Goal: Transaction & Acquisition: Purchase product/service

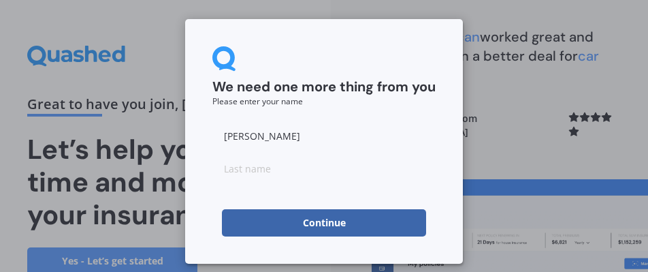
click at [259, 166] on input at bounding box center [323, 168] width 223 height 27
type input "Cozens"
click at [325, 214] on button "Continue" at bounding box center [324, 222] width 204 height 27
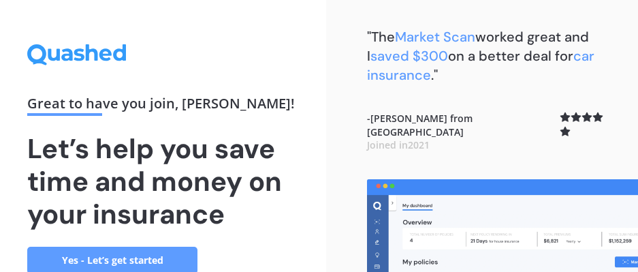
scroll to position [33, 0]
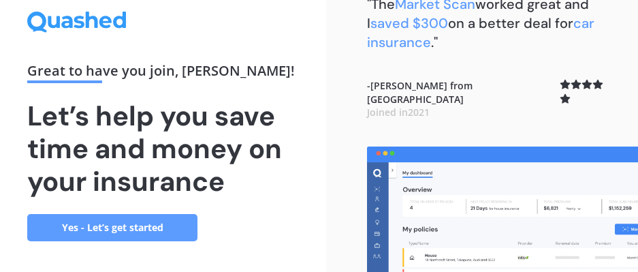
click at [118, 222] on link "Yes - Let’s get started" at bounding box center [112, 227] width 170 height 27
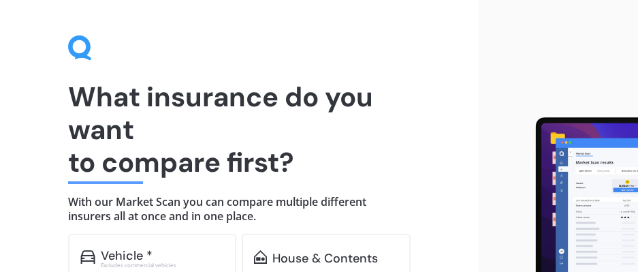
scroll to position [169, 0]
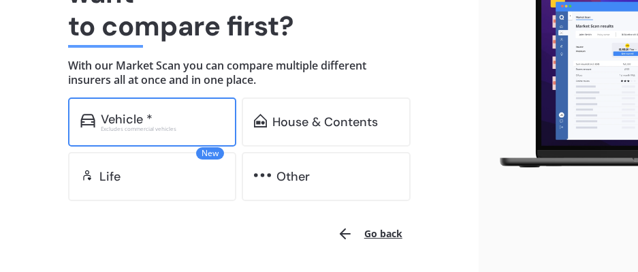
click at [167, 122] on div "Vehicle *" at bounding box center [163, 119] width 124 height 14
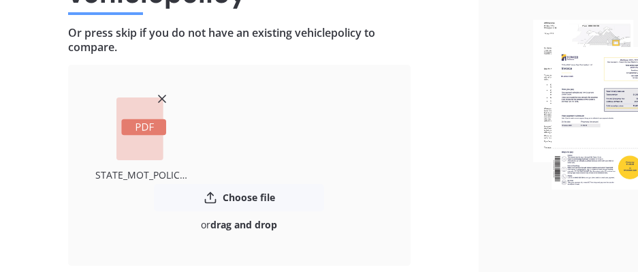
scroll to position [274, 0]
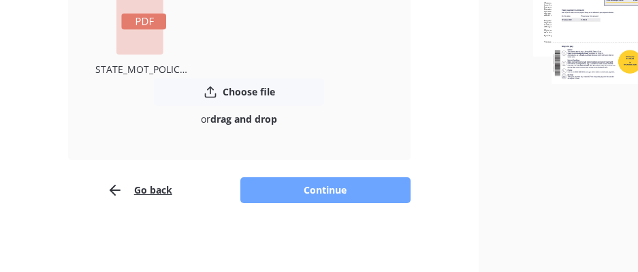
click at [335, 184] on button "Continue" at bounding box center [325, 190] width 170 height 26
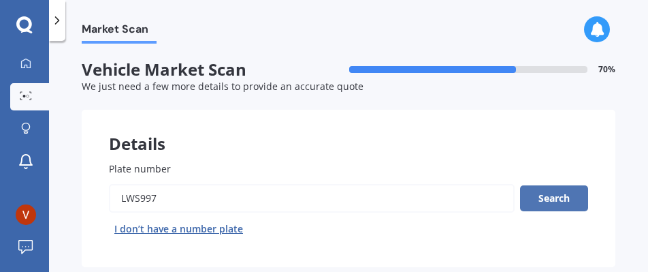
click at [553, 197] on button "Search" at bounding box center [554, 198] width 68 height 26
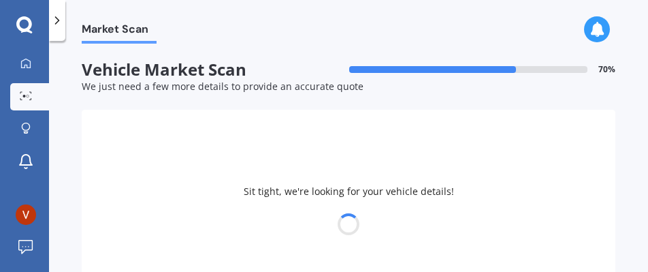
scroll to position [68, 0]
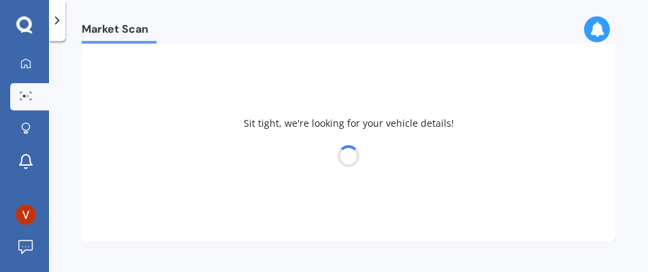
select select "TOYOTA"
select select "CAMRY"
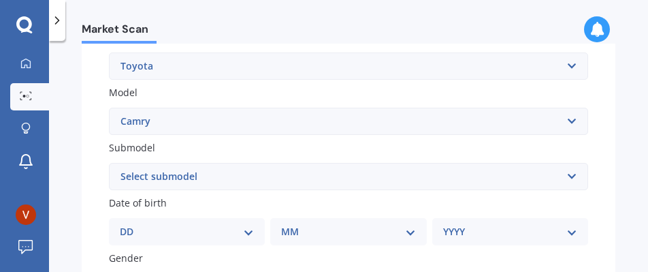
scroll to position [340, 0]
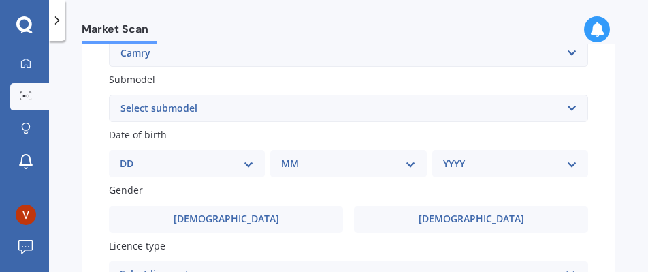
click at [180, 162] on select "DD 01 02 03 04 05 06 07 08 09 10 11 12 13 14 15 16 17 18 19 20 21 22 23 24 25 2…" at bounding box center [187, 163] width 134 height 15
select select "01"
click at [131, 156] on select "DD 01 02 03 04 05 06 07 08 09 10 11 12 13 14 15 16 17 18 19 20 21 22 23 24 25 2…" at bounding box center [187, 163] width 134 height 15
click at [340, 161] on select "MM 01 02 03 04 05 06 07 08 09 10 11 12" at bounding box center [351, 163] width 129 height 15
select select "12"
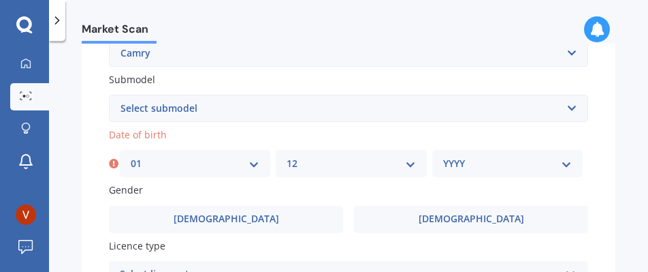
click at [287, 156] on select "MM 01 02 03 04 05 06 07 08 09 10 11 12" at bounding box center [351, 163] width 129 height 15
click at [491, 161] on select "YYYY 2025 2024 2023 2022 2021 2020 2019 2018 2017 2016 2015 2014 2013 2012 2011…" at bounding box center [507, 163] width 129 height 15
select select "1976"
click at [443, 156] on select "YYYY 2025 2024 2023 2022 2021 2020 2019 2018 2017 2016 2015 2014 2013 2012 2011…" at bounding box center [507, 163] width 129 height 15
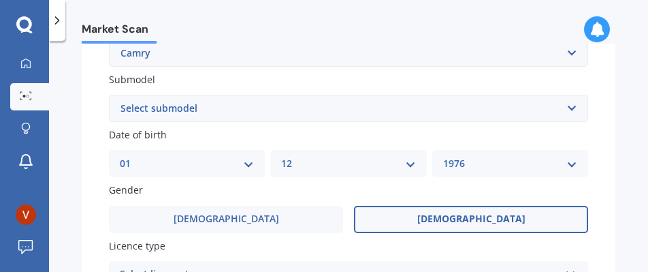
click at [468, 219] on span "[DEMOGRAPHIC_DATA]" at bounding box center [471, 219] width 108 height 12
click at [0, 0] on input "[DEMOGRAPHIC_DATA]" at bounding box center [0, 0] width 0 height 0
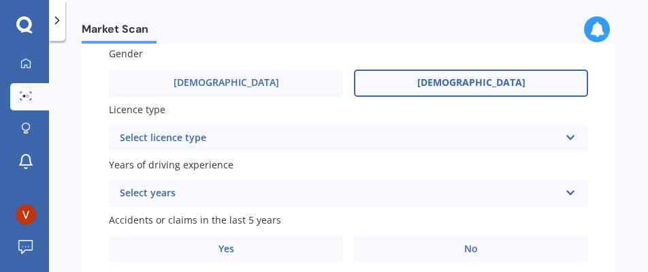
click at [279, 141] on div "Select licence type" at bounding box center [340, 138] width 440 height 16
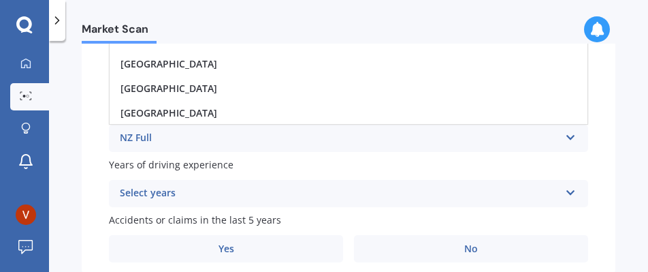
click at [161, 140] on div "NZ Full" at bounding box center [340, 138] width 440 height 16
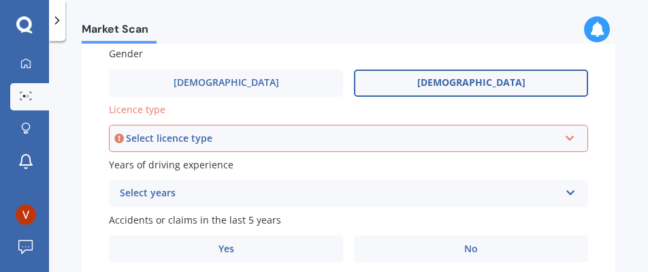
click at [217, 133] on div "Select licence type" at bounding box center [342, 138] width 433 height 15
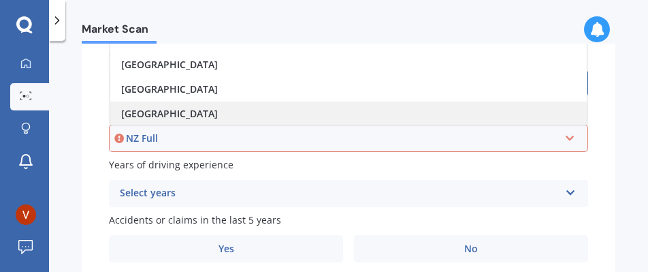
click at [133, 122] on div "[GEOGRAPHIC_DATA]" at bounding box center [348, 113] width 477 height 25
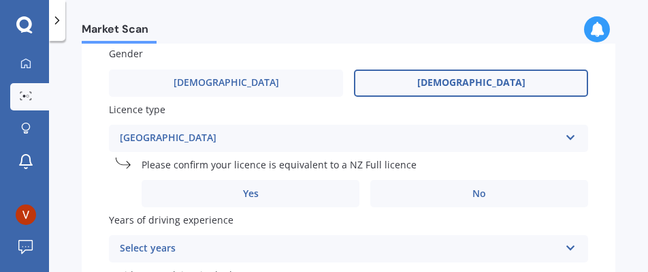
click at [182, 135] on div "[GEOGRAPHIC_DATA]" at bounding box center [340, 138] width 440 height 16
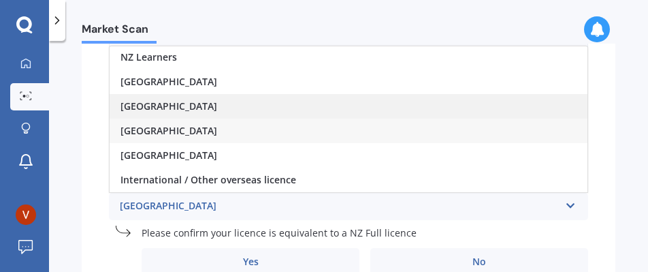
scroll to position [0, 0]
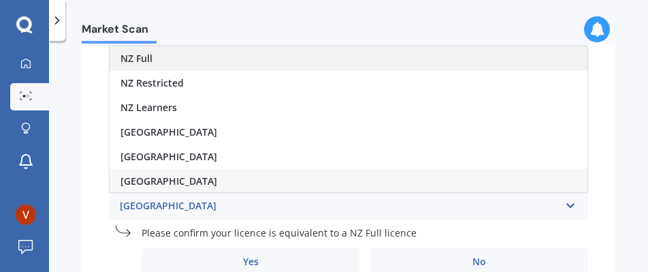
click at [202, 65] on div "NZ Full" at bounding box center [349, 58] width 478 height 25
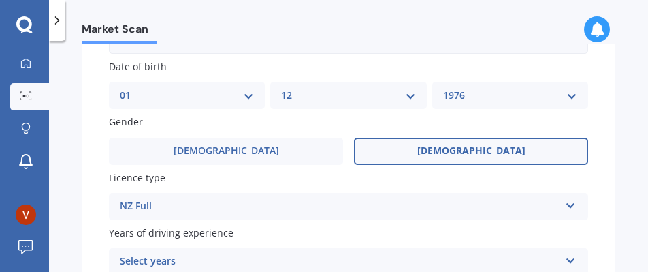
click at [319, 250] on div "Select years 5 or more years 4 years 3 years 2 years 1 year" at bounding box center [348, 261] width 479 height 27
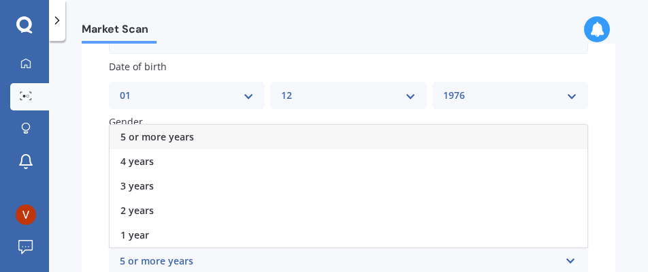
click at [174, 131] on span "5 or more years" at bounding box center [158, 136] width 74 height 13
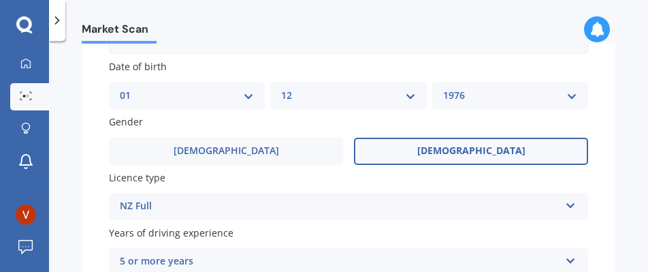
scroll to position [545, 0]
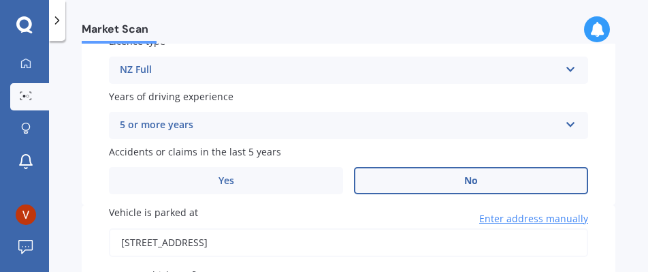
drag, startPoint x: 488, startPoint y: 176, endPoint x: 495, endPoint y: 177, distance: 6.8
click at [489, 176] on label "No" at bounding box center [471, 180] width 234 height 27
click at [0, 0] on input "No" at bounding box center [0, 0] width 0 height 0
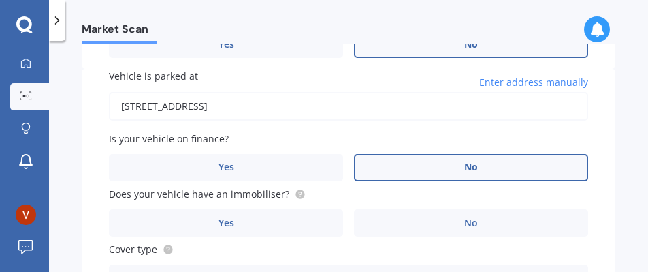
click at [520, 163] on label "No" at bounding box center [471, 167] width 234 height 27
click at [0, 0] on input "No" at bounding box center [0, 0] width 0 height 0
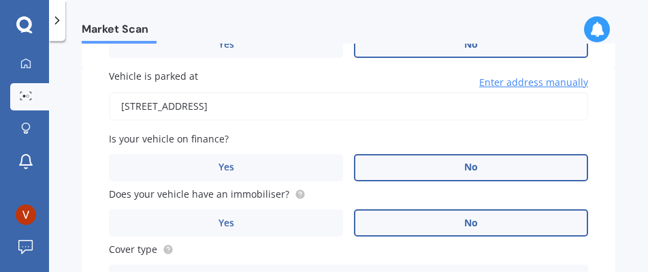
click at [496, 221] on label "No" at bounding box center [471, 222] width 234 height 27
click at [0, 0] on input "No" at bounding box center [0, 0] width 0 height 0
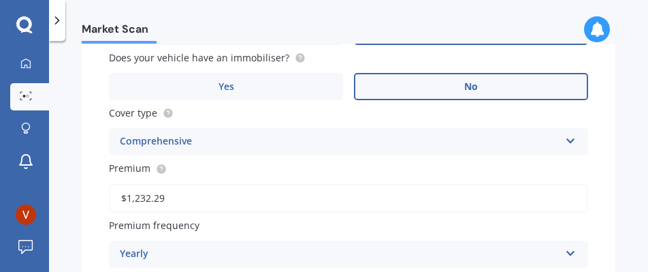
scroll to position [885, 0]
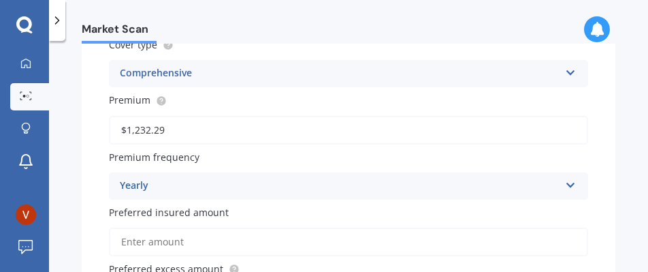
click at [544, 182] on div "Yearly" at bounding box center [340, 186] width 440 height 16
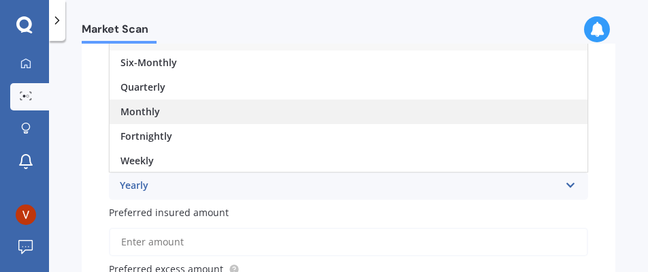
click at [313, 111] on div "Monthly" at bounding box center [349, 111] width 478 height 25
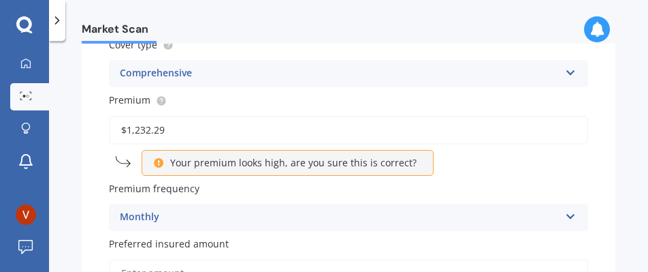
click at [553, 217] on div "Monthly Yearly Six-Monthly Quarterly Monthly Fortnightly Weekly" at bounding box center [348, 217] width 479 height 27
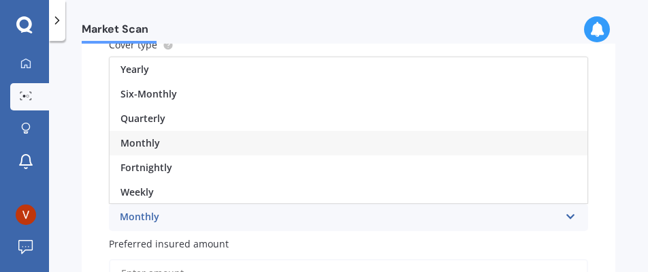
click at [199, 69] on div "Yearly" at bounding box center [349, 69] width 478 height 25
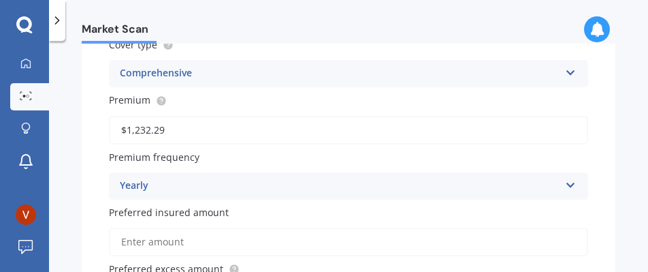
scroll to position [953, 0]
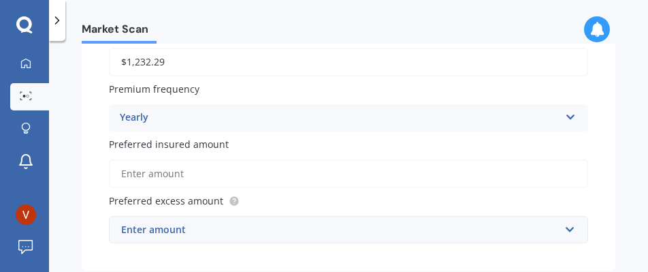
click at [491, 172] on input "Preferred insured amount" at bounding box center [348, 173] width 479 height 29
click at [589, 162] on div "Vehicle is parked at [STREET_ADDRESS] Enter address manually Is your vehicle on…" at bounding box center [349, 33] width 534 height 474
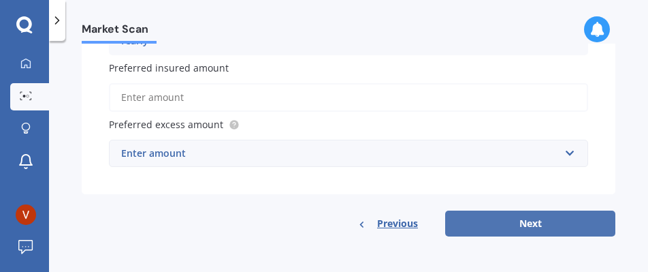
click at [541, 227] on button "Next" at bounding box center [530, 223] width 170 height 26
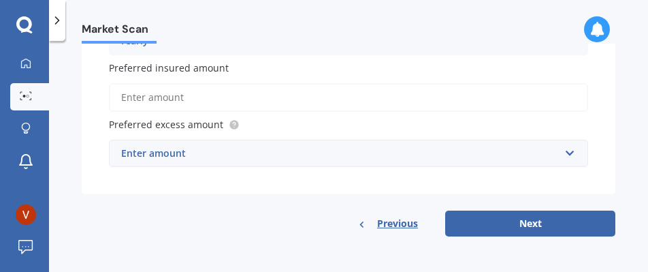
scroll to position [369, 0]
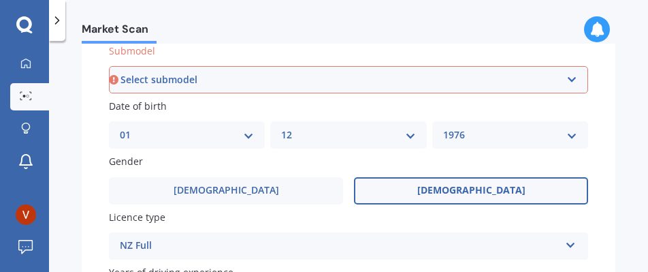
click at [281, 78] on select "Select submodel (All other) Altise 2.4 Altise 3.0 V6 Ateva 2.4 Ateva 3.0 V6 Azu…" at bounding box center [348, 79] width 479 height 27
click at [293, 76] on select "Select submodel (All other) Altise 2.4 Altise 3.0 V6 Ateva 2.4 Ateva 3.0 V6 Azu…" at bounding box center [348, 79] width 479 height 27
select select "GL"
click at [109, 66] on select "Select submodel (All other) Altise 2.4 Altise 3.0 V6 Ateva 2.4 Ateva 3.0 V6 Azu…" at bounding box center [348, 79] width 479 height 27
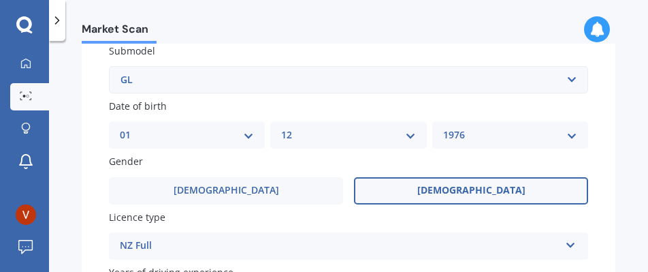
scroll to position [3, 0]
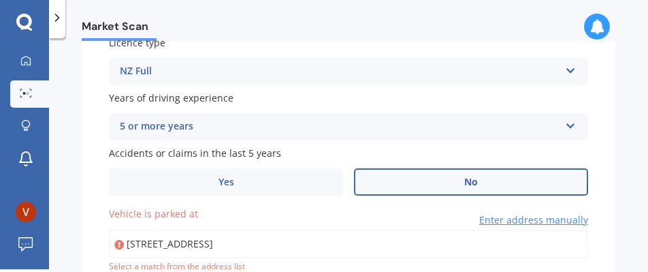
click at [607, 159] on div "Market Scan Vehicle Market Scan 70 % We just need a few more details to provide…" at bounding box center [348, 156] width 599 height 231
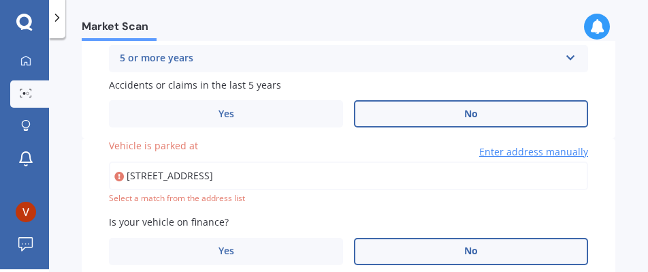
scroll to position [677, 0]
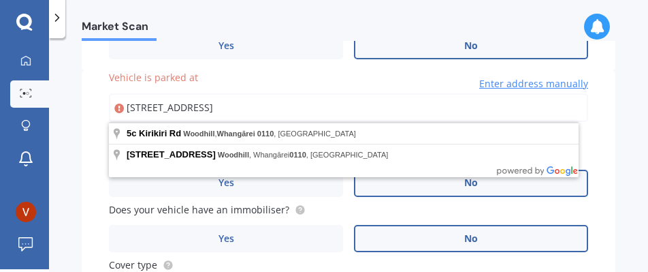
click at [379, 111] on input "[STREET_ADDRESS]" at bounding box center [348, 107] width 479 height 29
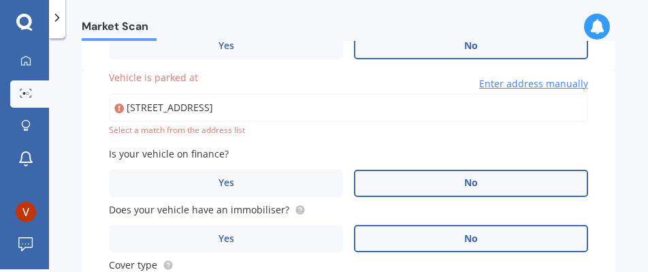
type input "[STREET_ADDRESS]"
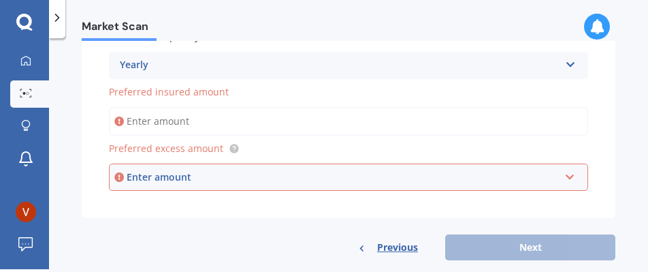
scroll to position [1030, 0]
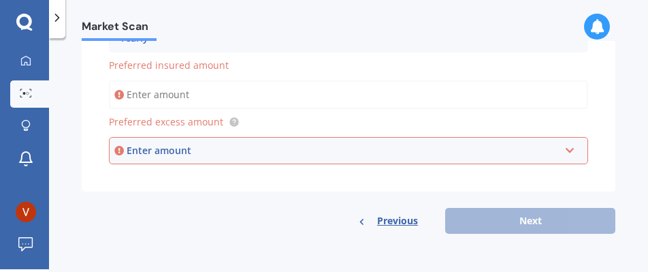
click at [156, 86] on input "Preferred insured amount" at bounding box center [348, 94] width 479 height 29
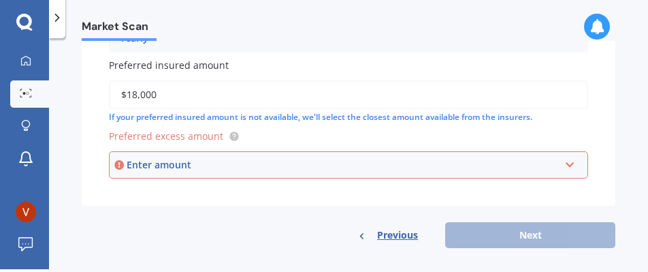
type input "$18,000"
click at [418, 168] on div "Enter amount" at bounding box center [343, 164] width 433 height 15
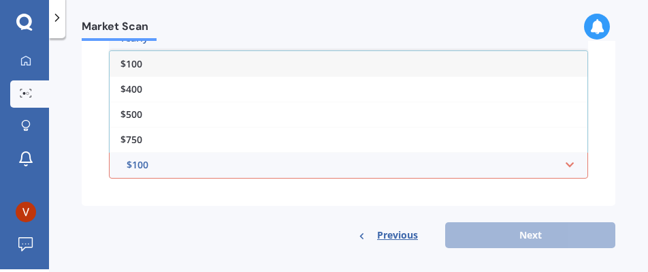
click at [128, 106] on div "$500" at bounding box center [349, 113] width 478 height 25
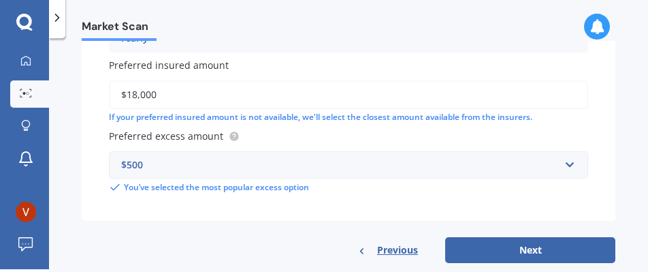
click at [559, 242] on button "Next" at bounding box center [530, 250] width 170 height 26
select select "01"
select select "12"
select select "1976"
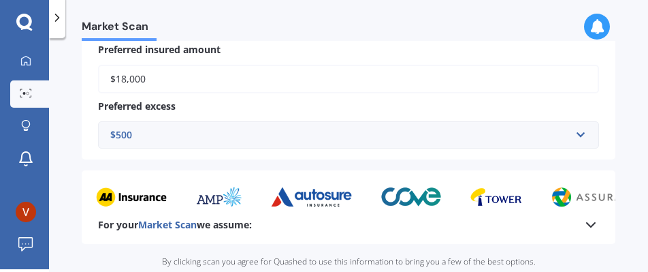
scroll to position [882, 0]
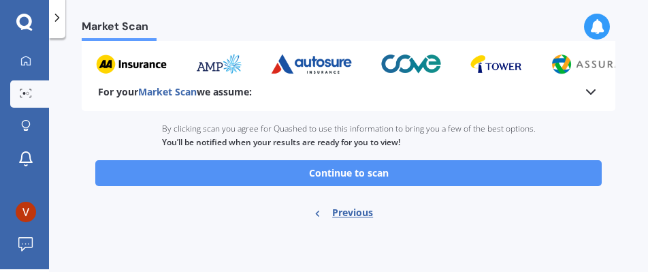
click at [369, 170] on button "Continue to scan" at bounding box center [348, 173] width 507 height 26
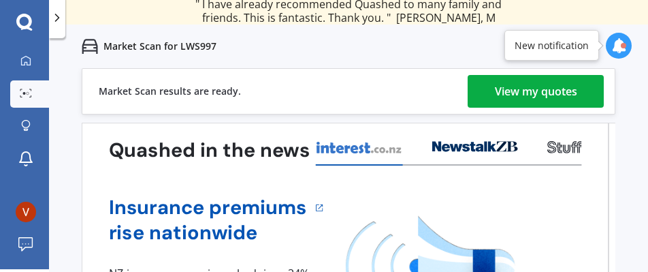
click at [535, 97] on div "View my quotes" at bounding box center [536, 91] width 82 height 33
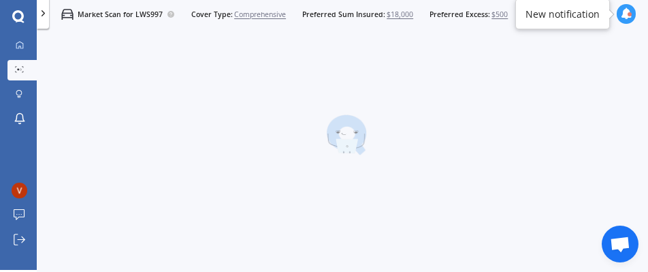
scroll to position [3, 0]
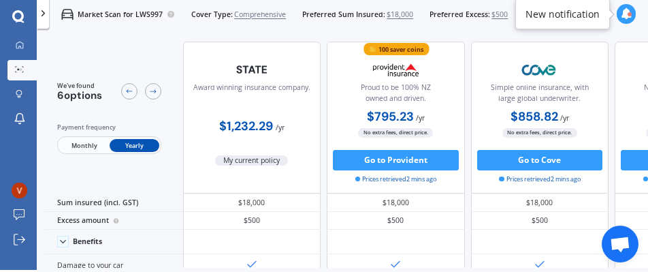
click at [82, 144] on span "Monthly" at bounding box center [84, 146] width 50 height 14
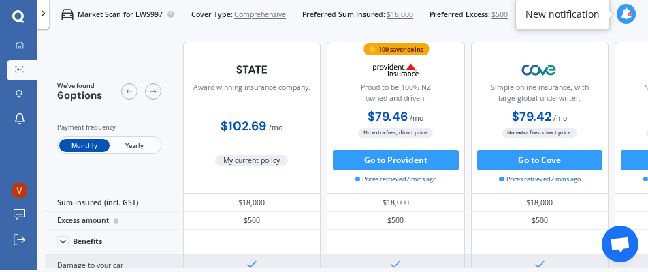
drag, startPoint x: 355, startPoint y: 260, endPoint x: 423, endPoint y: 257, distance: 67.5
click at [423, 257] on div at bounding box center [396, 265] width 138 height 23
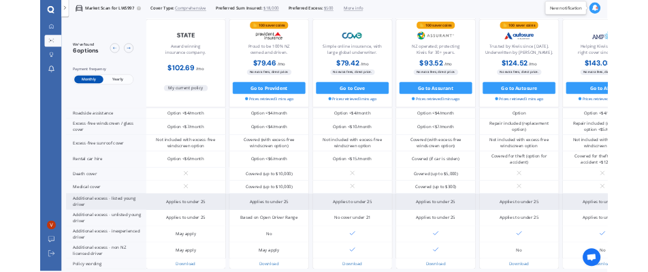
scroll to position [545, 0]
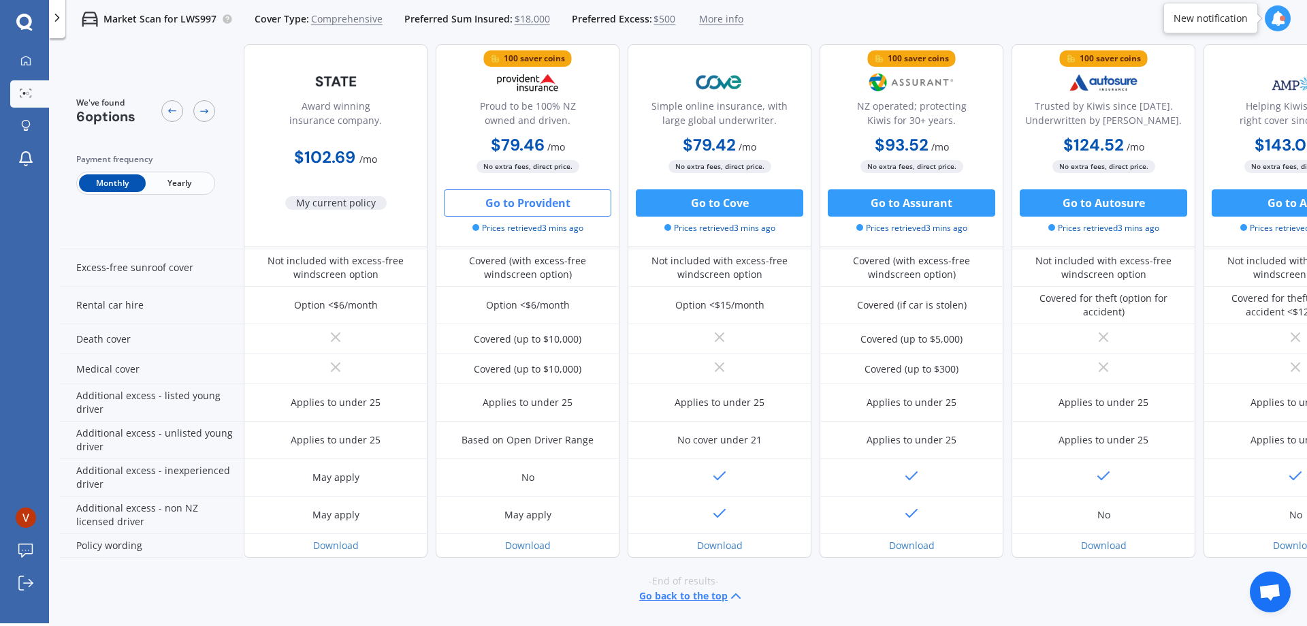
click at [515, 203] on button "Go to Provident" at bounding box center [528, 202] width 168 height 27
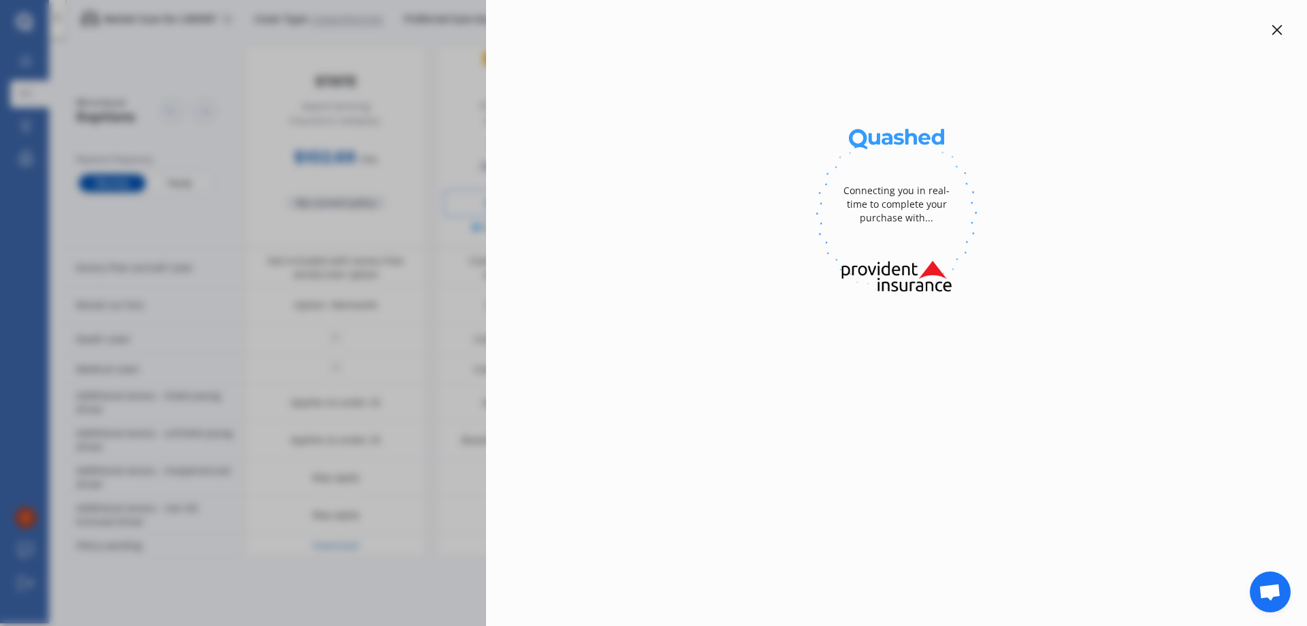
select select "full"
select select "[STREET_ADDRESS]"
select select "TOYOTA"
select select "CAMRY"
select select "NO"
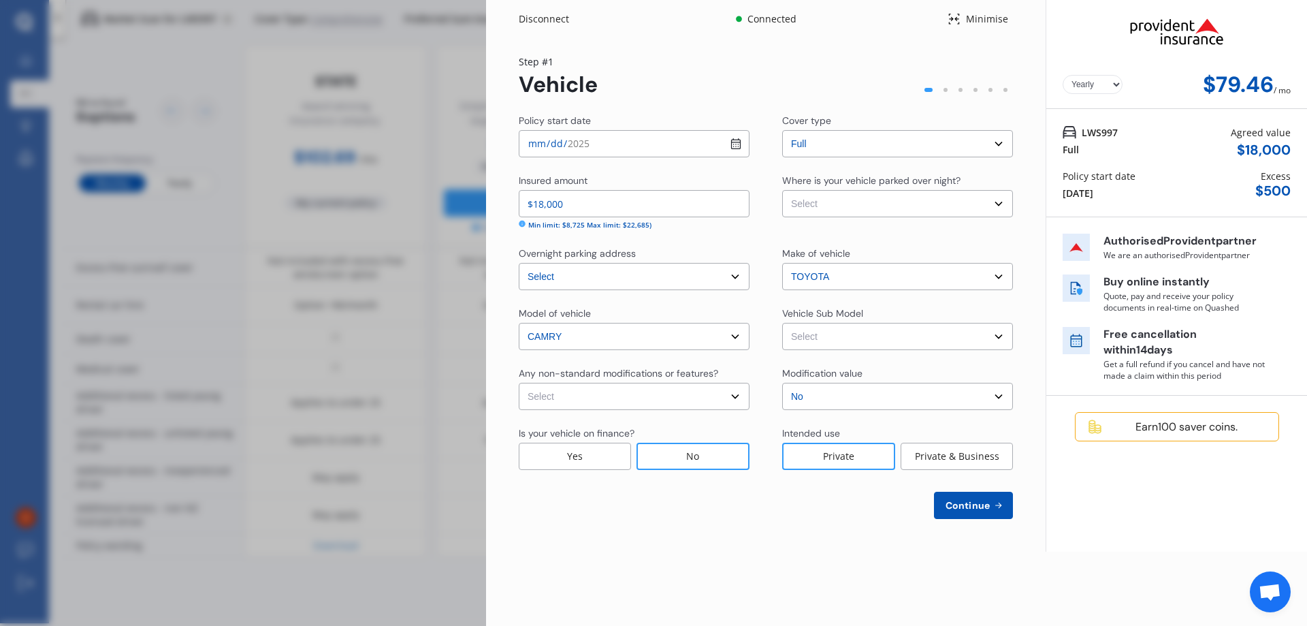
select select "Monthly"
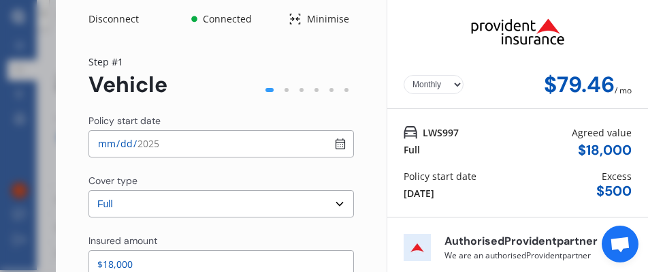
click at [106, 140] on input "[DATE]" at bounding box center [222, 143] width 266 height 27
click at [106, 145] on input "[DATE]" at bounding box center [222, 143] width 266 height 27
type input "[DATE]"
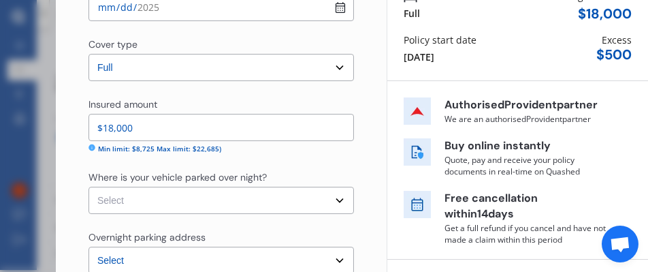
scroll to position [204, 0]
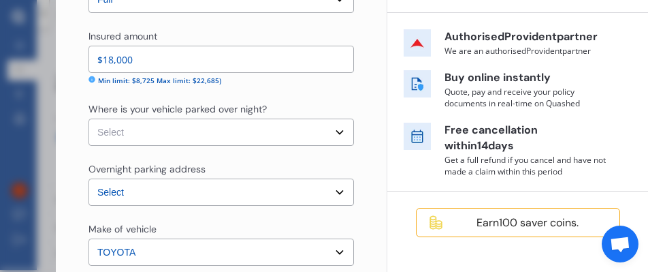
click at [315, 140] on select "Select Garage (fully enclosed) Off Street Parking Other" at bounding box center [222, 131] width 266 height 27
select select "GARAGE"
click at [89, 118] on select "Select Garage (fully enclosed) Off Street Parking Other" at bounding box center [222, 131] width 266 height 27
click at [104, 191] on select "Select [STREET_ADDRESS]" at bounding box center [222, 191] width 266 height 27
click at [366, 133] on div "Yearly Monthly $79.46 / mo Step # 1 Vehicle Policy start date [DATE] Cover type…" at bounding box center [221, 270] width 331 height 873
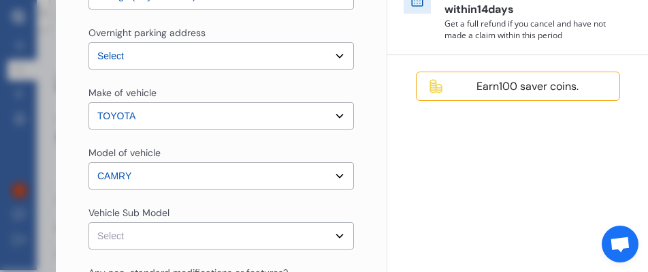
scroll to position [409, 0]
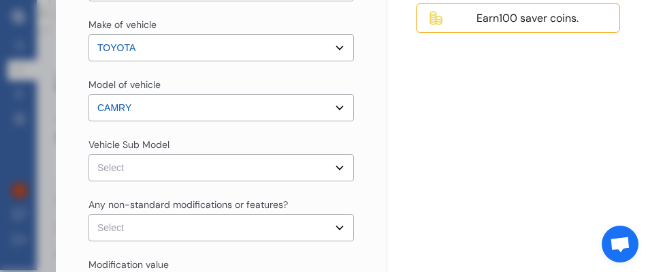
click at [324, 168] on select "Select Camry GL Sedan 4dr Spts Auto 6sp 2.5i Camry GL Sedan 4dr Spts Auto 6sp 2…" at bounding box center [222, 167] width 266 height 27
select select "NZVTOYO2018AEDC"
click at [89, 154] on select "Select Camry GL Sedan 4dr Spts Auto 6sp 2.5i Camry GL Sedan 4dr Spts Auto 6sp 2…" at bounding box center [222, 167] width 266 height 27
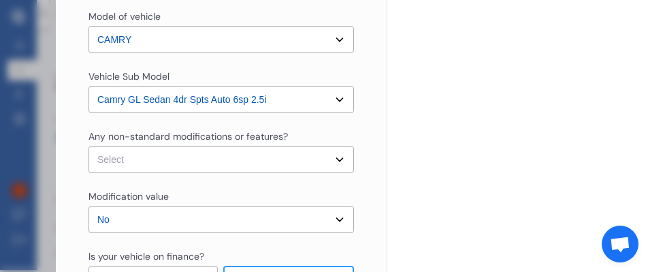
click at [315, 159] on select "Select None [MEDICAL_DATA] System(NOS) Roll Cage Full Racing Harness" at bounding box center [222, 159] width 266 height 27
select select "none"
click at [89, 146] on select "Select None [MEDICAL_DATA] System(NOS) Roll Cage Full Racing Harness" at bounding box center [222, 159] width 266 height 27
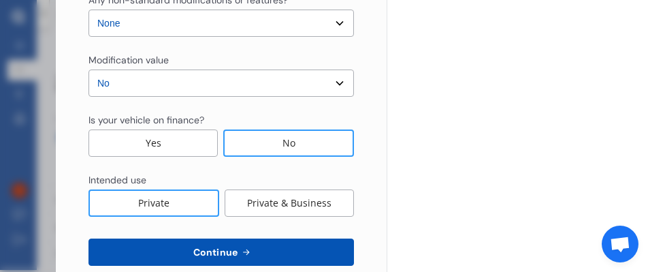
scroll to position [639, 0]
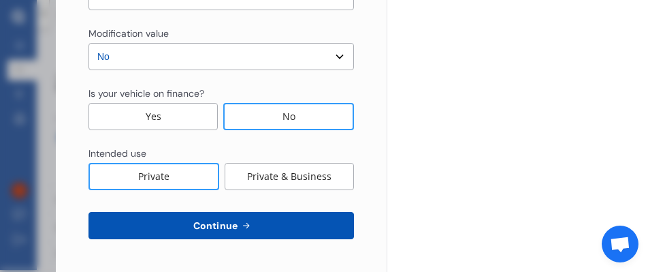
click at [229, 223] on span "Continue" at bounding box center [216, 225] width 50 height 11
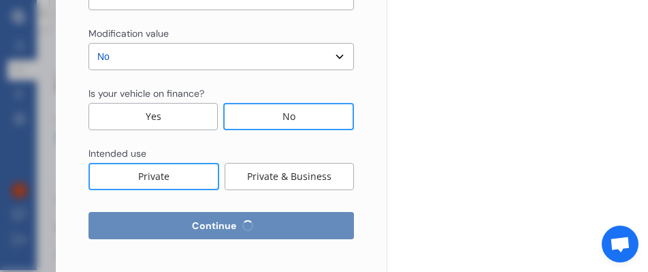
select select "01"
select select "12"
select select "1976"
select select "NZ_FULL"
select select "0"
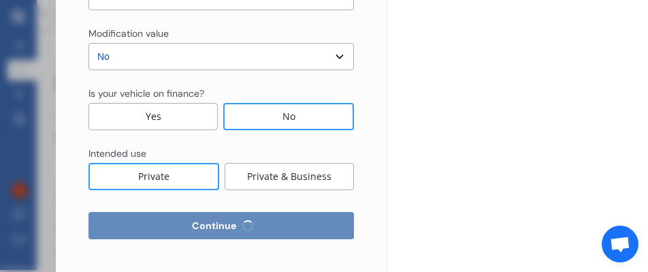
select select "25"
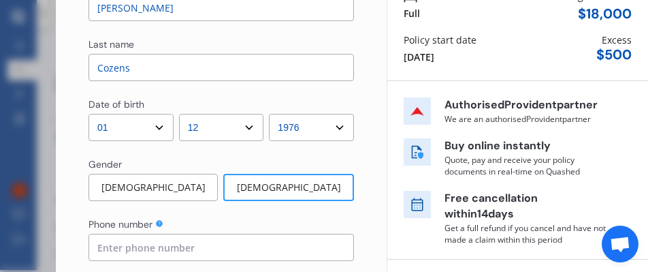
scroll to position [204, 0]
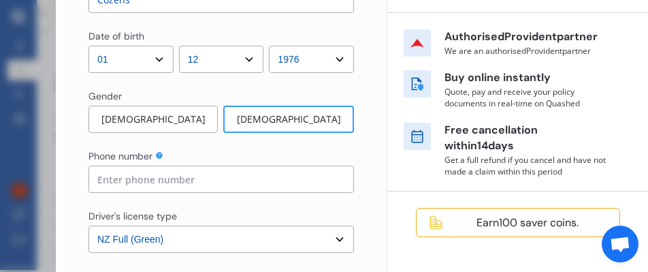
click at [180, 185] on input at bounding box center [222, 178] width 266 height 27
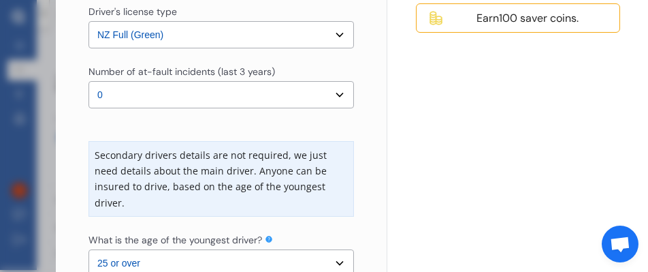
scroll to position [477, 0]
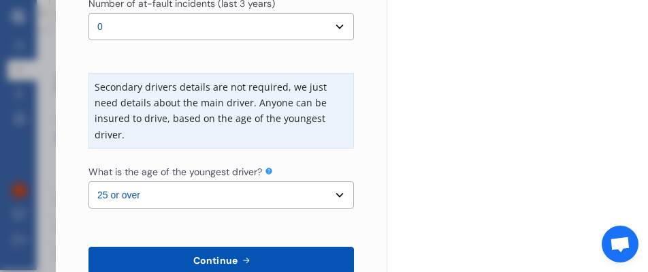
type input "0211700644"
click at [324, 197] on select "Select the age of the youngest driver. 16 17 18 19 20 21 22 23 24 25 or over" at bounding box center [222, 194] width 266 height 27
click at [325, 195] on select "Select the age of the youngest driver. 16 17 18 19 20 21 22 23 24 25 or over" at bounding box center [222, 194] width 266 height 27
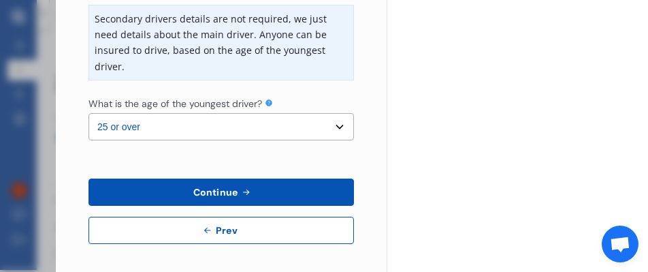
scroll to position [549, 0]
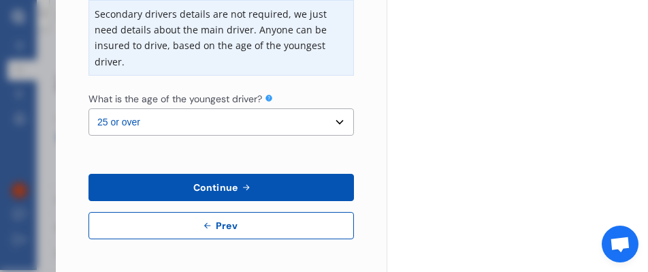
click at [221, 182] on span "Continue" at bounding box center [216, 187] width 50 height 11
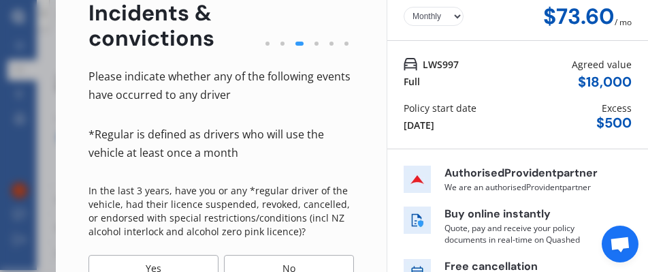
scroll to position [136, 0]
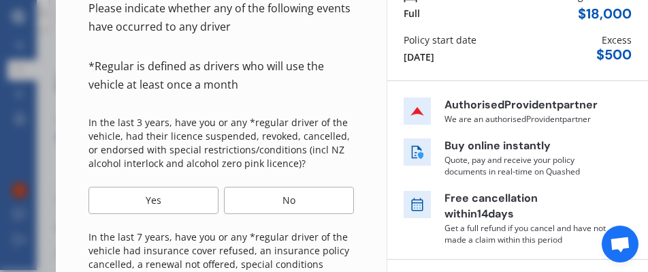
click at [291, 200] on div "No" at bounding box center [289, 200] width 130 height 27
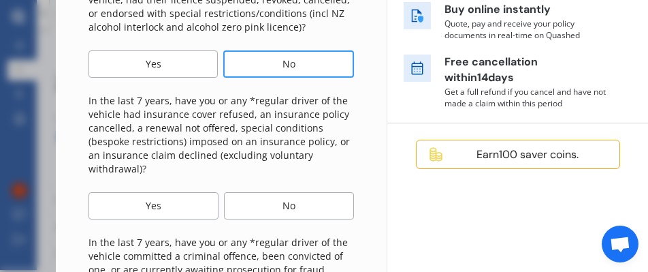
click at [303, 208] on div "No" at bounding box center [289, 205] width 130 height 27
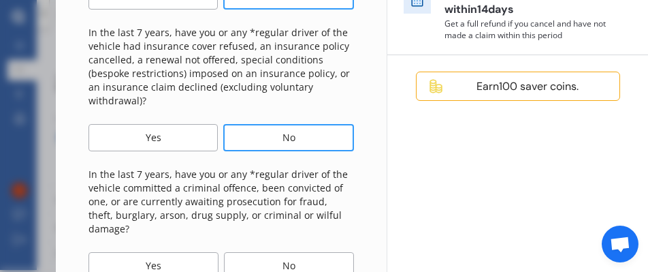
scroll to position [409, 0]
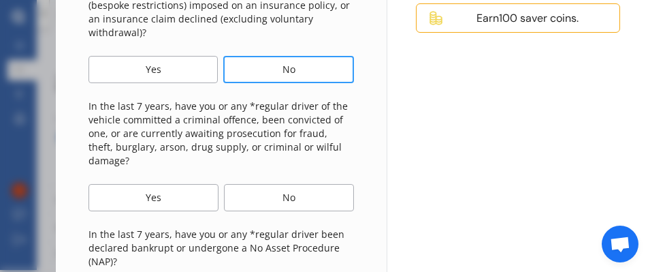
click at [304, 184] on div "No" at bounding box center [289, 197] width 130 height 27
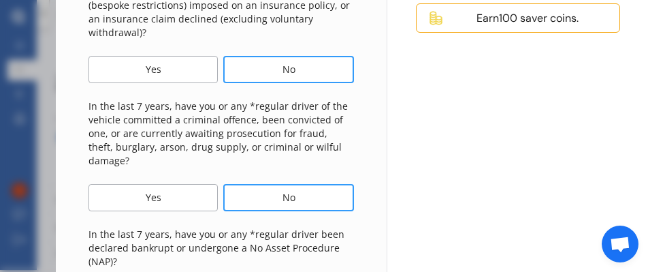
scroll to position [477, 0]
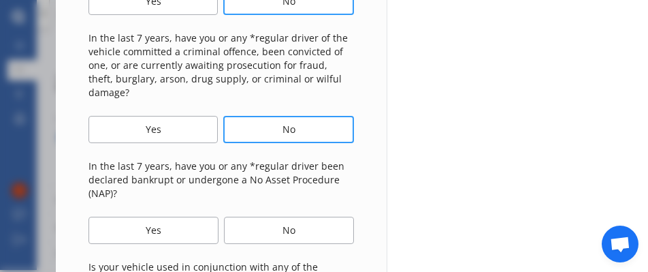
click at [318, 217] on div "No" at bounding box center [289, 230] width 130 height 27
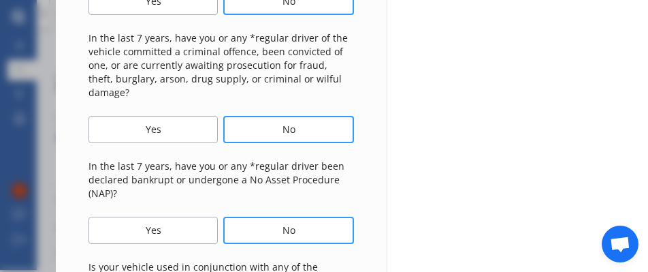
scroll to position [613, 0]
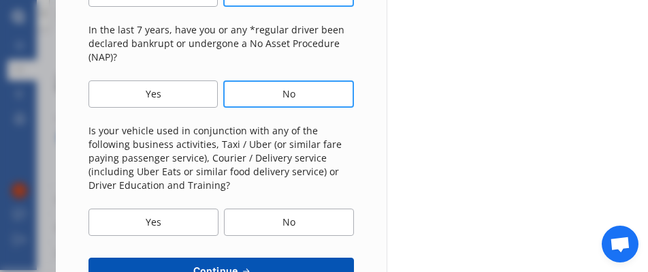
click at [301, 209] on div "No" at bounding box center [289, 221] width 130 height 27
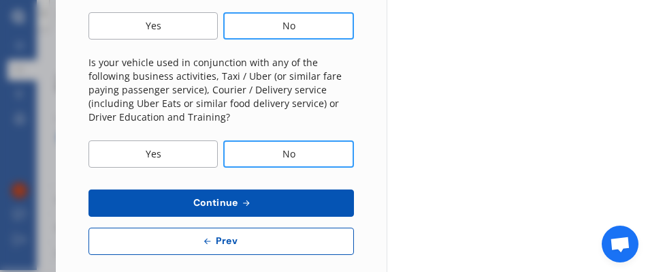
click at [283, 189] on button "Continue" at bounding box center [222, 202] width 266 height 27
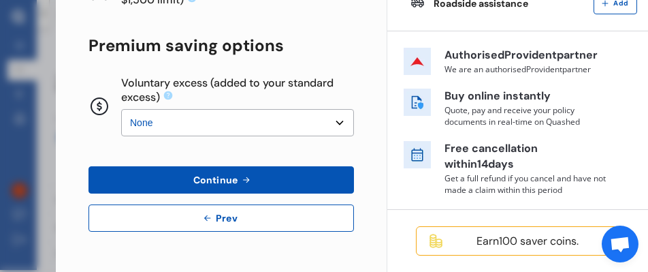
scroll to position [0, 0]
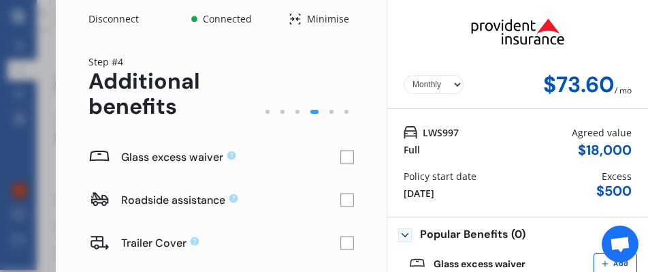
click at [340, 155] on rect at bounding box center [347, 157] width 14 height 14
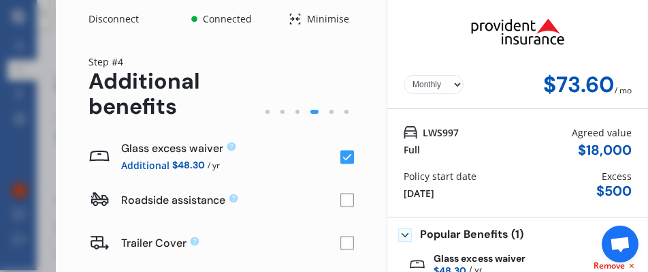
click at [340, 161] on rect at bounding box center [347, 157] width 14 height 14
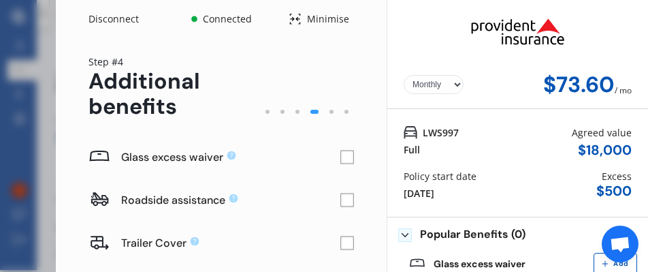
click at [340, 203] on rect at bounding box center [347, 200] width 14 height 14
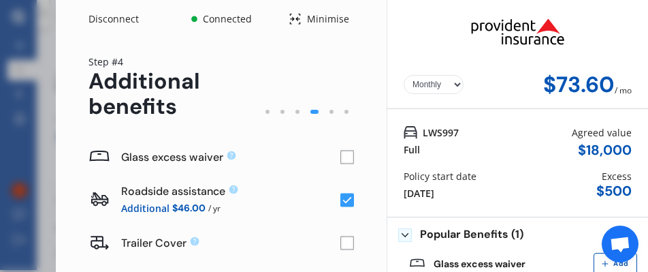
click at [340, 203] on rect at bounding box center [347, 200] width 14 height 14
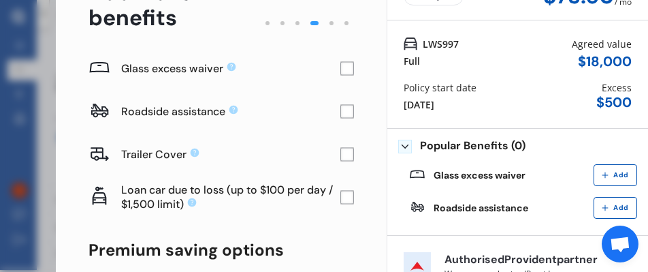
scroll to position [20, 0]
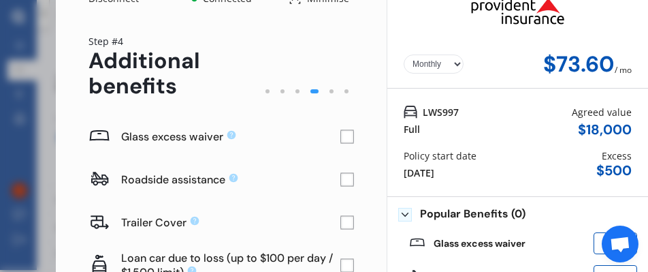
click at [340, 176] on rect at bounding box center [347, 180] width 14 height 14
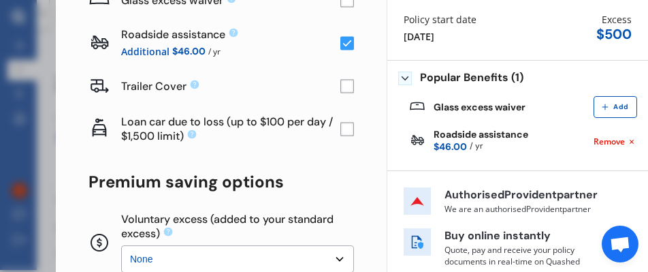
scroll to position [293, 0]
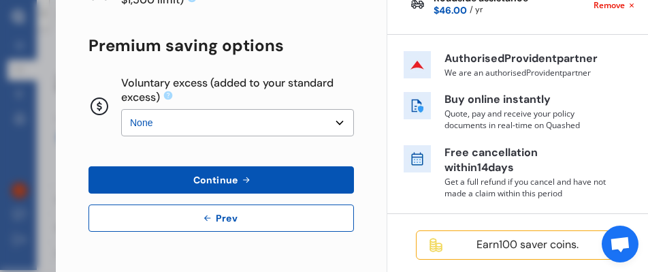
click at [323, 117] on select "None $200 $450 $700 $950 $1,200 $1,700" at bounding box center [237, 122] width 233 height 27
click at [242, 178] on icon at bounding box center [246, 179] width 12 height 11
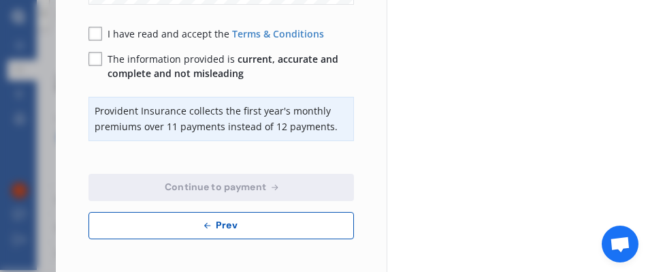
scroll to position [453, 0]
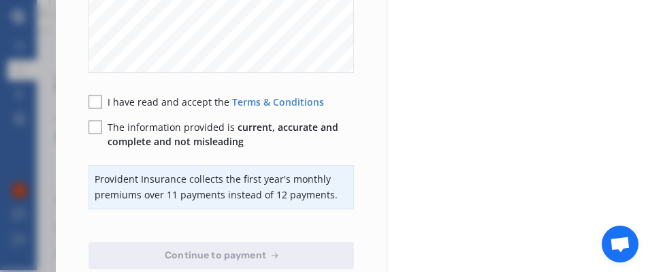
click at [94, 99] on rect at bounding box center [96, 102] width 14 height 14
click at [95, 127] on rect at bounding box center [96, 128] width 14 height 14
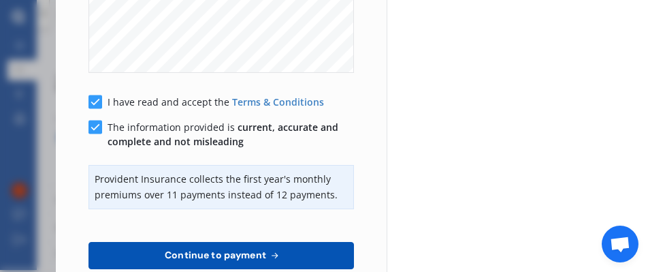
click at [320, 252] on button "Continue to payment" at bounding box center [222, 255] width 266 height 27
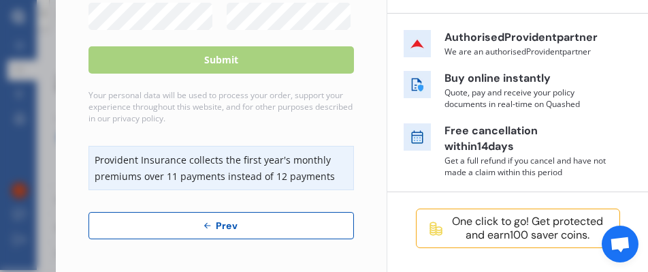
scroll to position [0, 0]
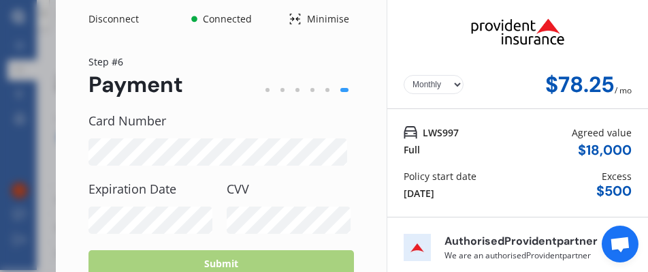
click at [436, 84] on select "Yearly Monthly" at bounding box center [434, 84] width 60 height 19
click at [404, 75] on select "Yearly Monthly" at bounding box center [434, 84] width 60 height 19
click at [430, 81] on select "Yearly Monthly" at bounding box center [434, 84] width 60 height 19
click at [404, 75] on select "Yearly Monthly" at bounding box center [434, 84] width 60 height 19
click at [433, 83] on select "Yearly Monthly" at bounding box center [434, 84] width 60 height 19
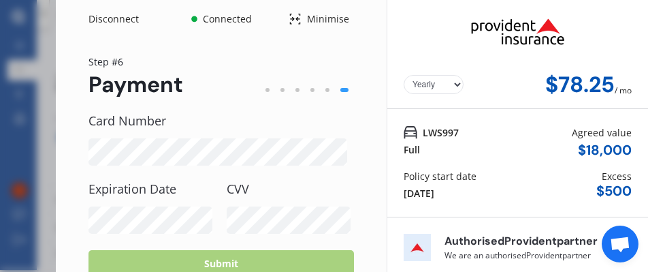
click at [404, 75] on select "Yearly Monthly" at bounding box center [434, 84] width 60 height 19
click at [431, 84] on select "Yearly Monthly" at bounding box center [434, 84] width 60 height 19
select select "Monthly"
click at [404, 75] on select "Yearly Monthly" at bounding box center [434, 84] width 60 height 19
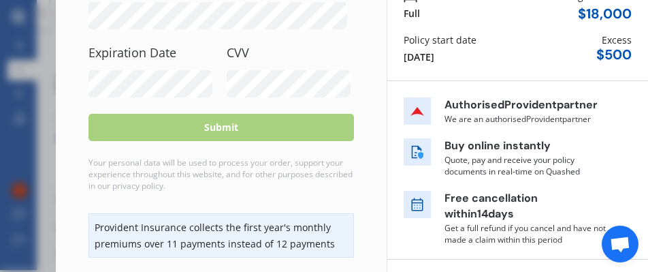
scroll to position [204, 0]
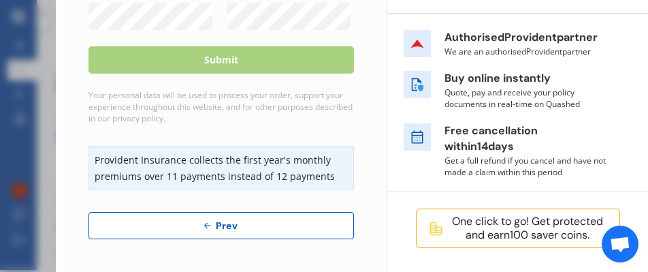
click at [220, 224] on span "Prev" at bounding box center [226, 225] width 27 height 11
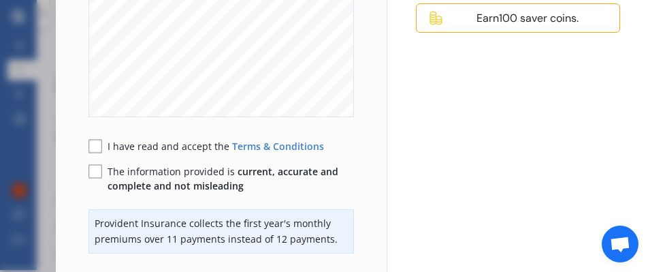
scroll to position [521, 0]
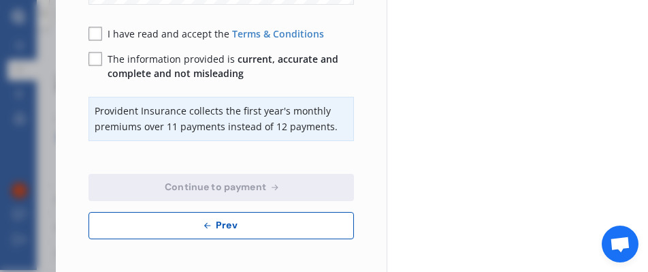
click at [247, 225] on button "Prev" at bounding box center [222, 225] width 266 height 27
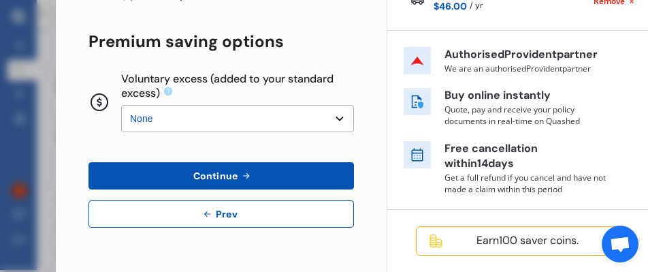
click at [217, 212] on span "Prev" at bounding box center [226, 213] width 27 height 11
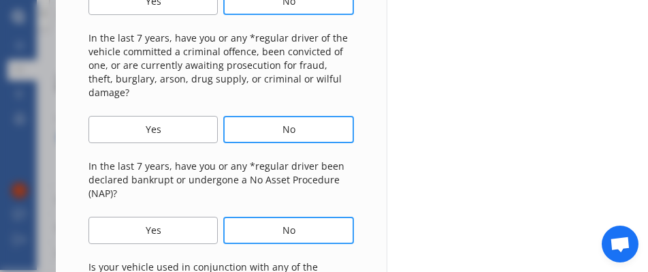
scroll to position [683, 0]
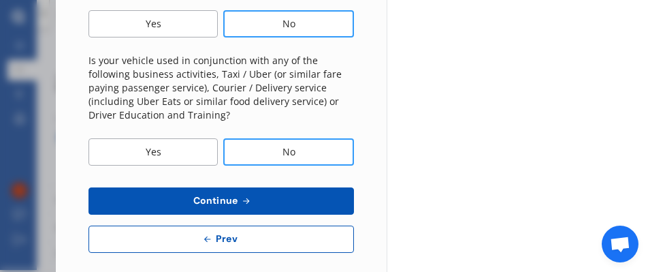
click at [189, 230] on button "Prev" at bounding box center [222, 238] width 266 height 27
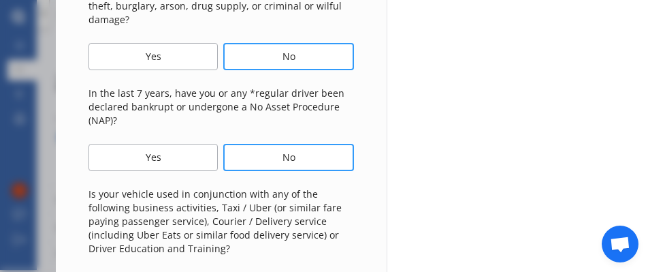
select select "01"
select select "12"
select select "1976"
select select "NZ_FULL"
select select "0"
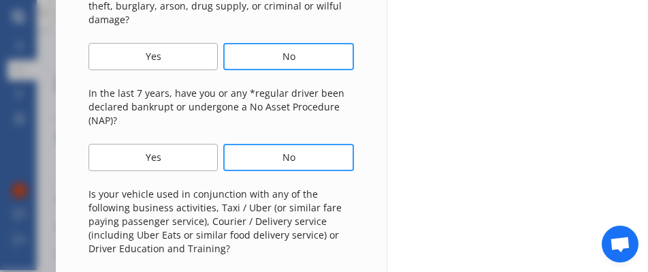
select select "25"
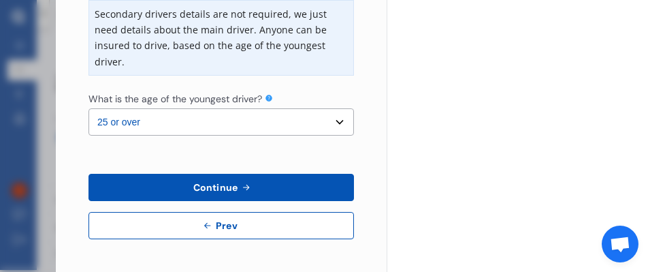
click at [192, 225] on button "Prev" at bounding box center [222, 225] width 266 height 27
select select "full"
select select "GARAGE"
select select "[STREET_ADDRESS]"
select select "TOYOTA"
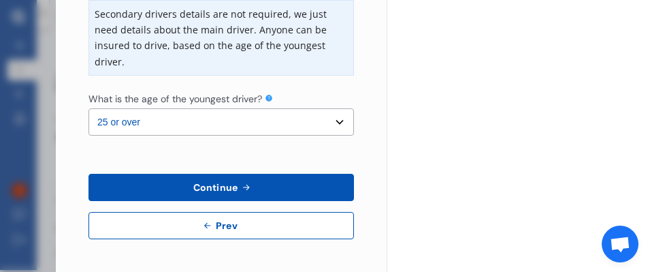
select select "CAMRY"
select select "NZVTOYO2018AEDC"
select select "none"
select select "NO"
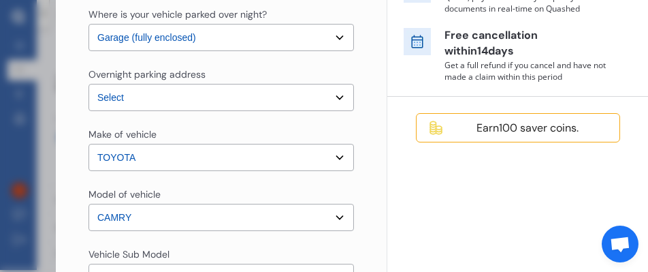
scroll to position [0, 0]
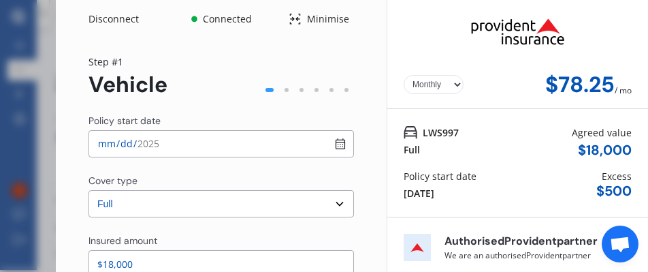
click at [167, 150] on input "[DATE]" at bounding box center [222, 143] width 266 height 27
type input "[DATE]"
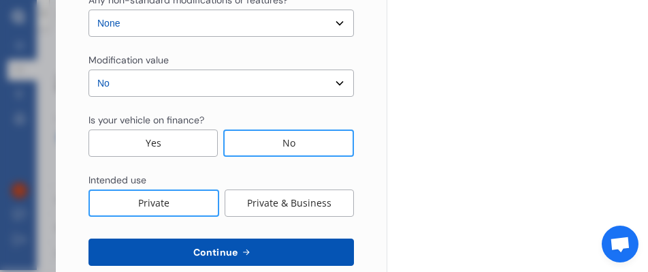
scroll to position [639, 0]
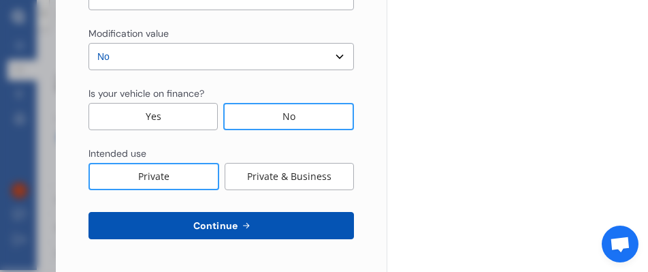
click at [252, 221] on button "Continue" at bounding box center [222, 225] width 266 height 27
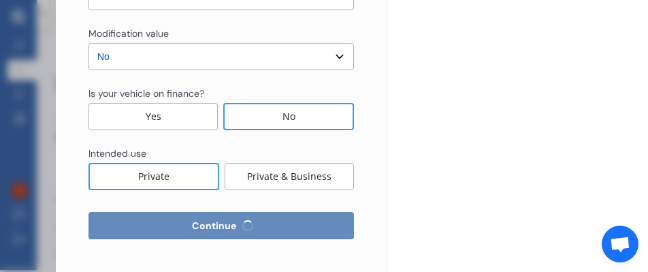
select select "01"
select select "12"
select select "1976"
select select "NZ_FULL"
select select "0"
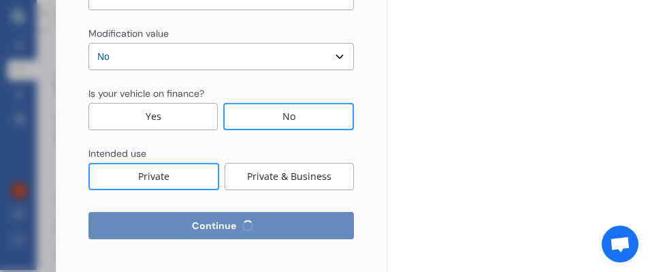
select select "25"
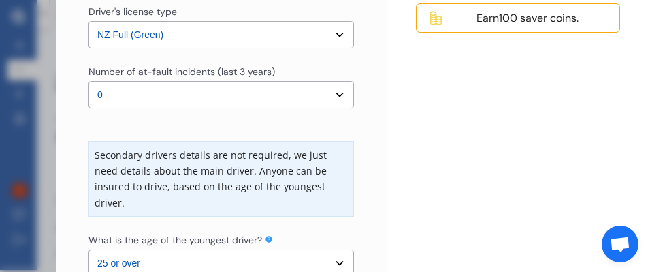
scroll to position [549, 0]
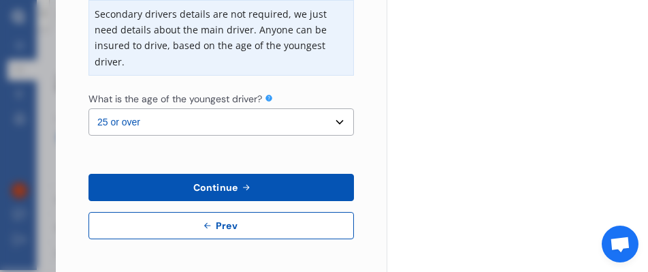
click at [277, 183] on button "Continue" at bounding box center [222, 187] width 266 height 27
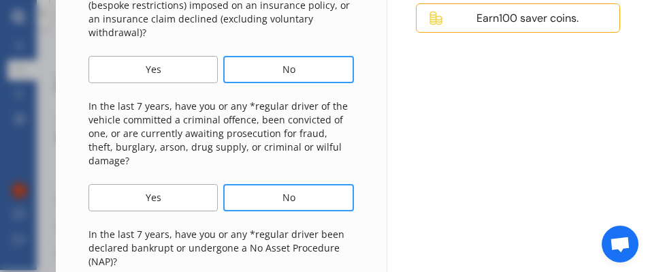
scroll to position [683, 0]
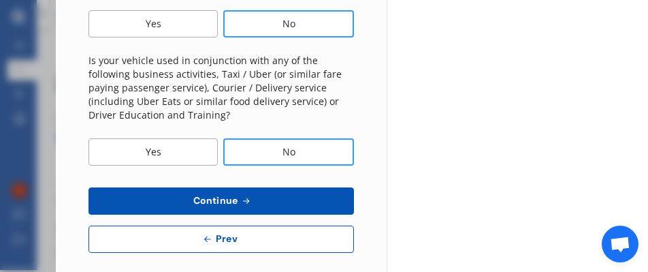
click at [289, 187] on button "Continue" at bounding box center [222, 200] width 266 height 27
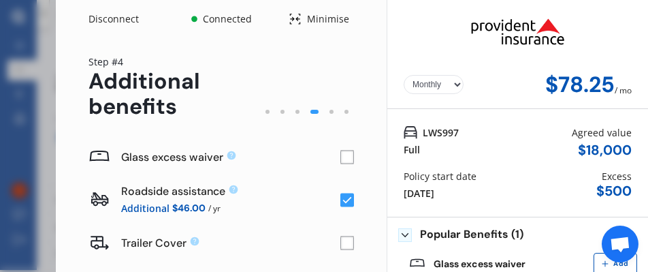
scroll to position [136, 0]
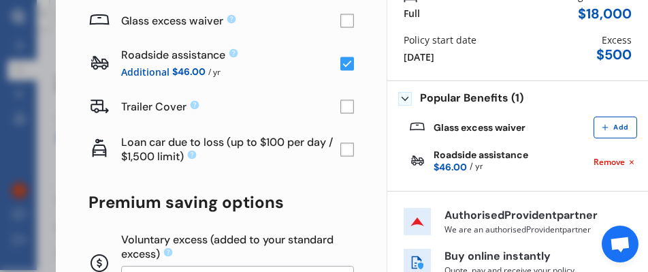
click at [344, 155] on rect at bounding box center [347, 150] width 14 height 14
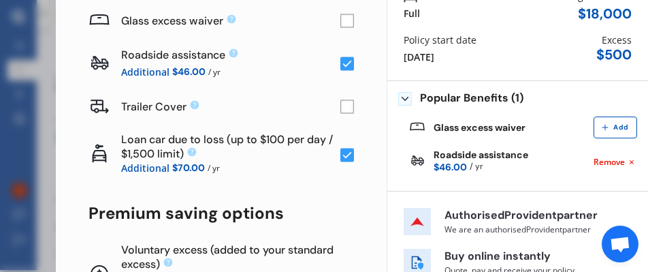
click at [344, 155] on rect at bounding box center [347, 155] width 14 height 14
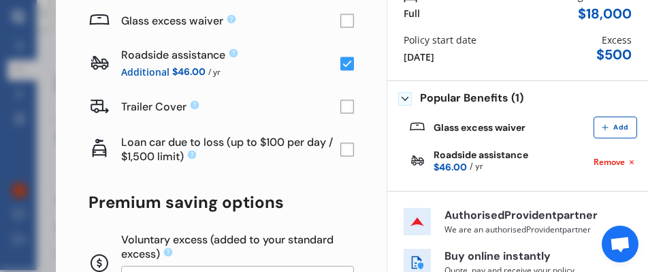
scroll to position [297, 0]
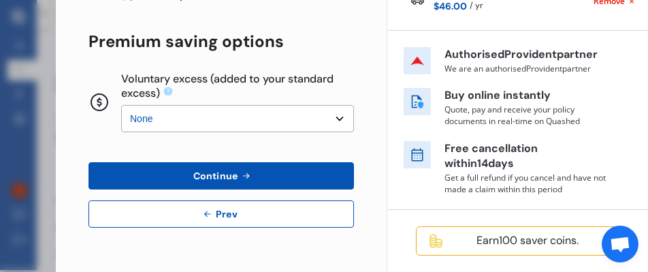
click at [201, 172] on span "Continue" at bounding box center [216, 175] width 50 height 11
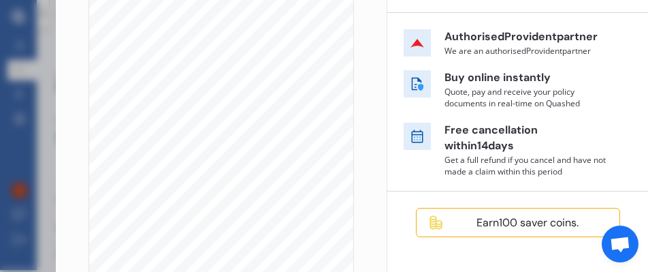
scroll to position [477, 0]
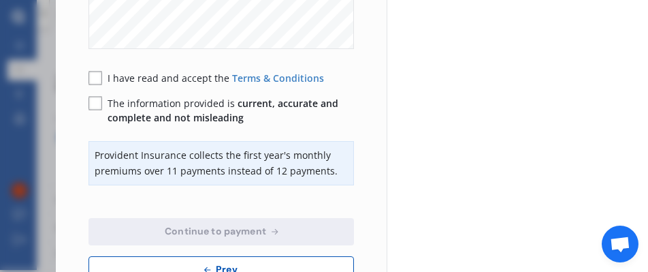
click at [96, 78] on rect at bounding box center [96, 78] width 14 height 14
click at [95, 103] on rect at bounding box center [96, 104] width 14 height 14
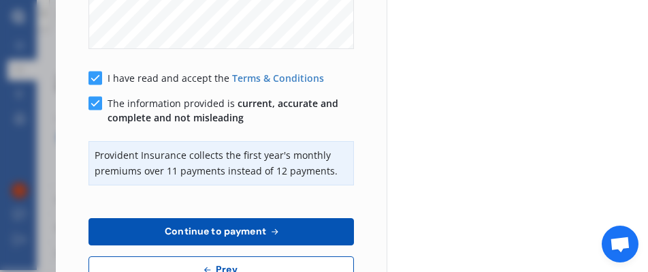
scroll to position [521, 0]
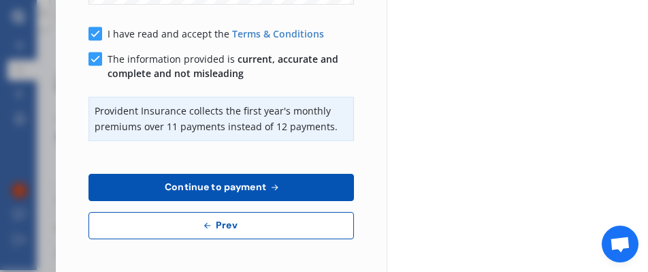
click at [211, 185] on span "Continue to payment" at bounding box center [215, 186] width 107 height 11
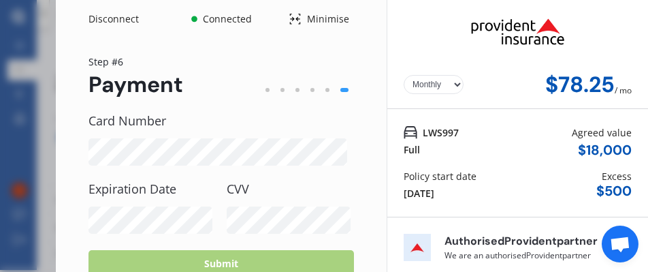
scroll to position [68, 0]
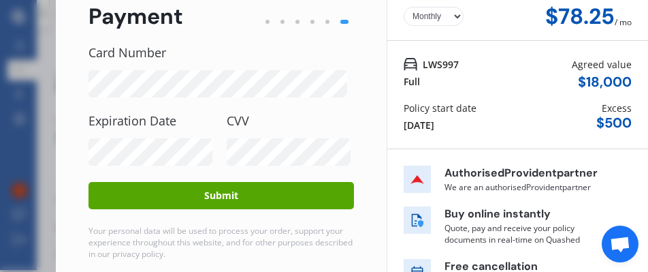
click at [232, 200] on button "Submit" at bounding box center [222, 195] width 266 height 27
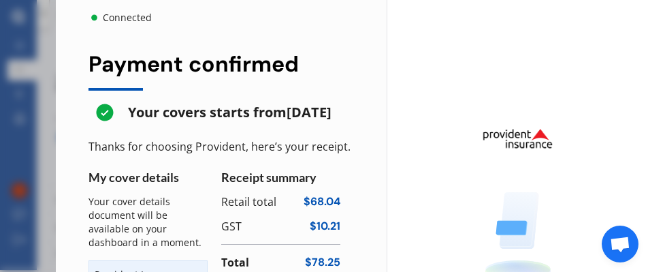
scroll to position [185, 0]
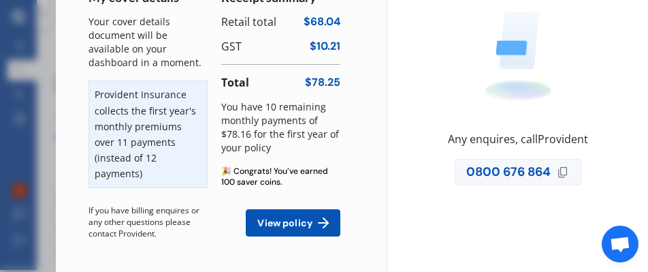
click at [293, 223] on span "View policy" at bounding box center [285, 222] width 61 height 11
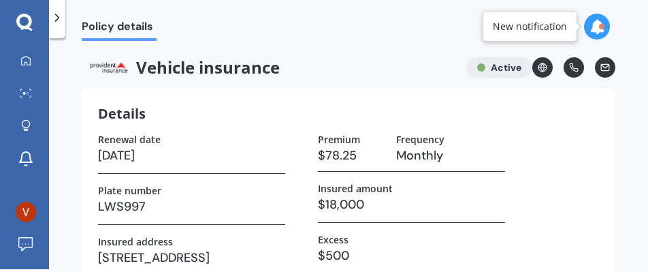
scroll to position [272, 0]
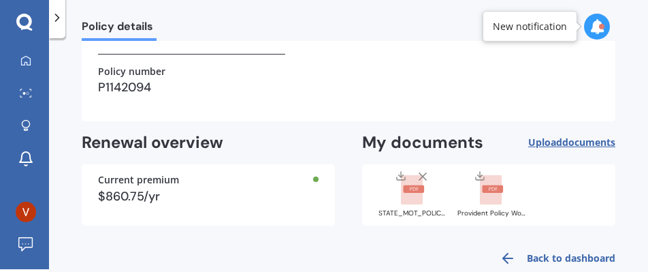
drag, startPoint x: 406, startPoint y: 188, endPoint x: 376, endPoint y: 168, distance: 36.5
click at [376, 168] on div "STATE_MOT_POLICY_SCHEDULE_MOTS01500930_20250812225528668 (1).pdf Provident Poli…" at bounding box center [488, 194] width 253 height 61
click at [403, 191] on rect at bounding box center [413, 188] width 21 height 7
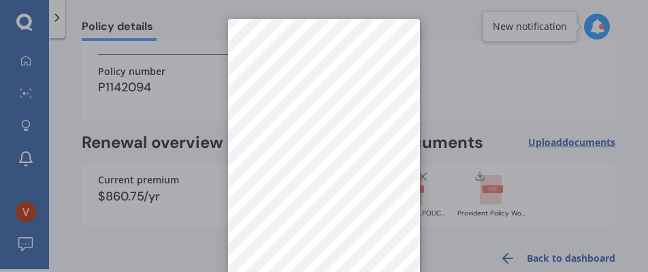
click at [493, 64] on div at bounding box center [324, 136] width 648 height 272
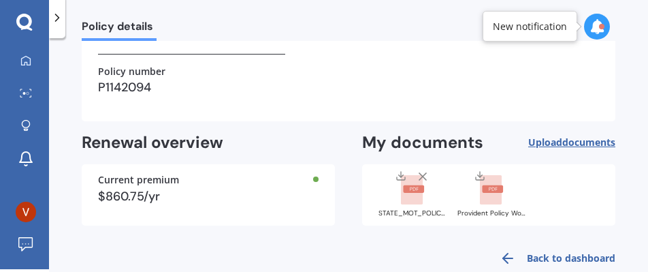
click at [566, 138] on span "documents" at bounding box center [588, 141] width 53 height 13
click at [485, 189] on rect at bounding box center [492, 188] width 21 height 7
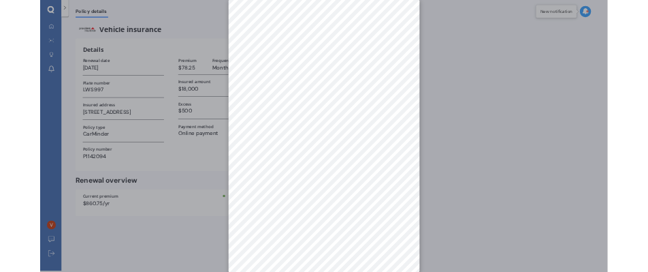
scroll to position [0, 0]
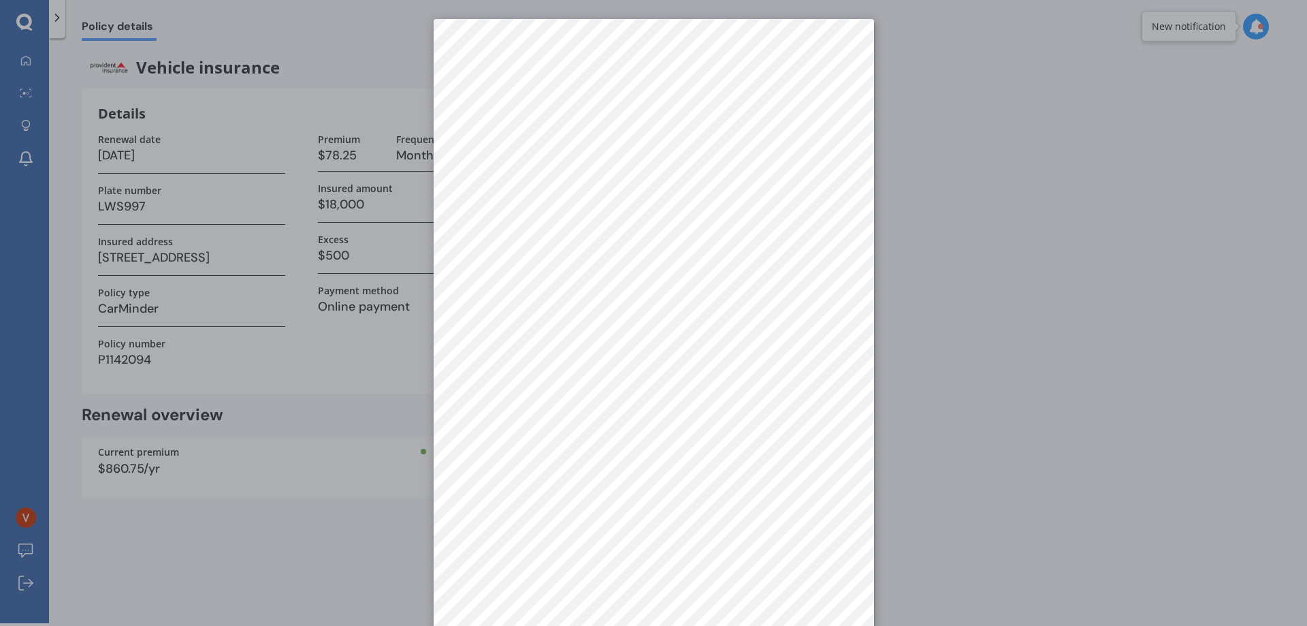
click at [54, 30] on div at bounding box center [653, 313] width 1307 height 626
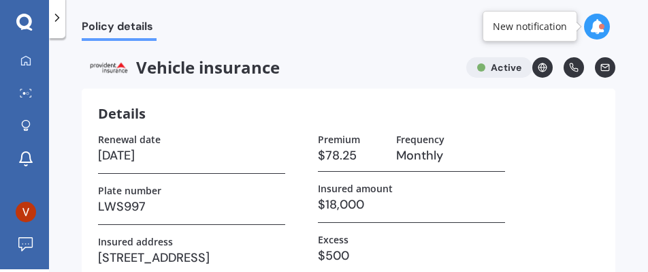
click at [592, 19] on icon at bounding box center [597, 26] width 15 height 15
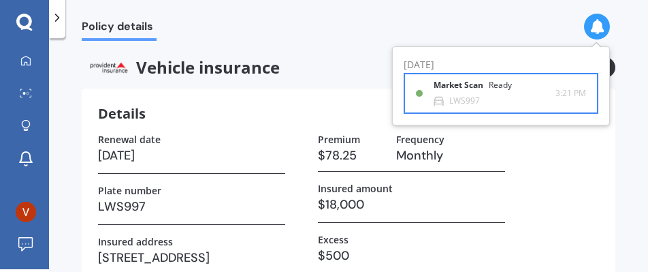
click at [462, 99] on div "LWS997" at bounding box center [464, 101] width 31 height 10
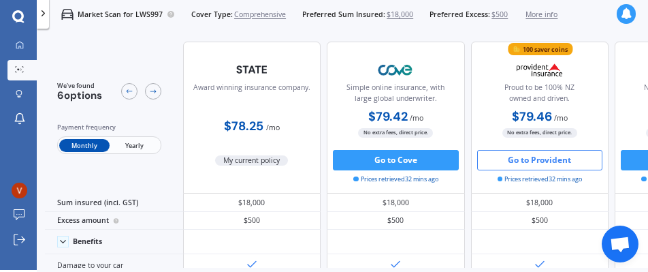
click at [137, 144] on span "Yearly" at bounding box center [135, 146] width 50 height 14
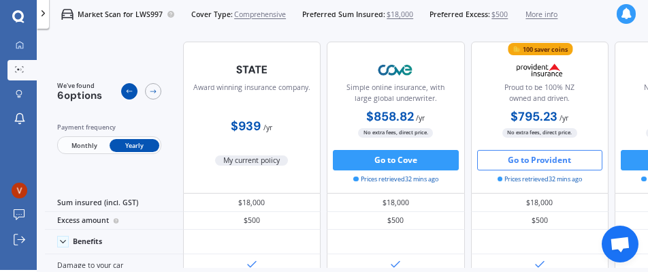
click at [129, 93] on icon at bounding box center [129, 91] width 8 height 8
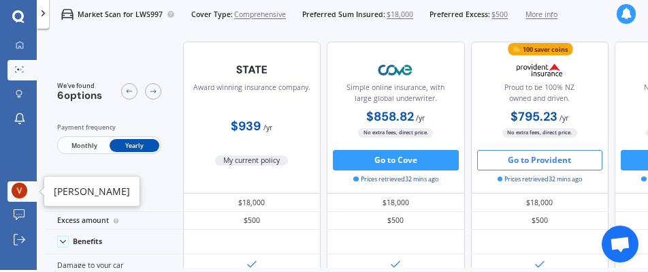
click at [17, 190] on img at bounding box center [20, 190] width 16 height 16
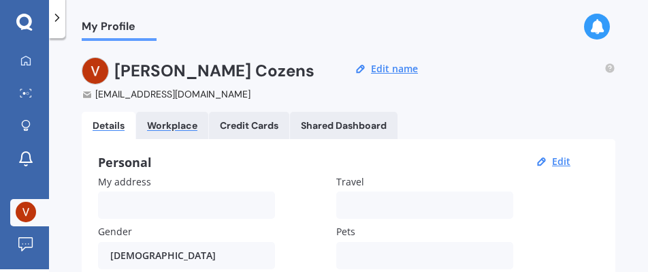
click at [176, 125] on div "Workplace" at bounding box center [172, 126] width 50 height 12
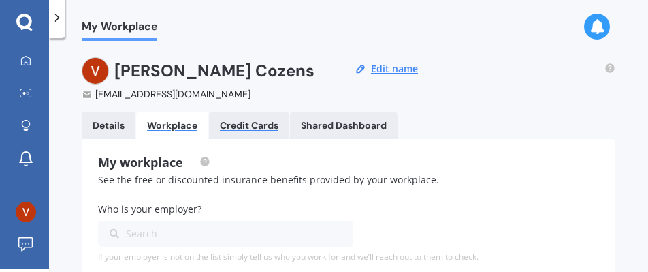
click at [244, 126] on div "Credit Cards" at bounding box center [249, 126] width 59 height 12
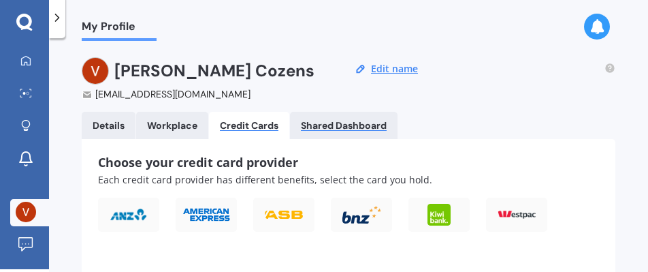
click at [370, 123] on div "Shared Dashboard" at bounding box center [344, 126] width 86 height 12
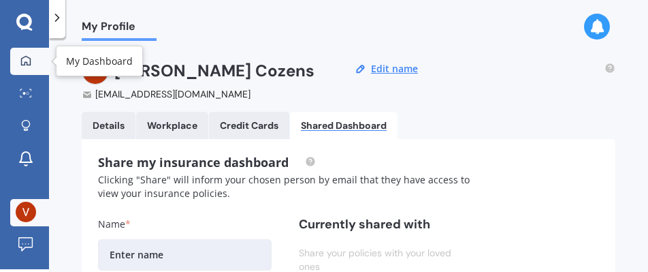
click at [31, 63] on icon at bounding box center [26, 60] width 10 height 10
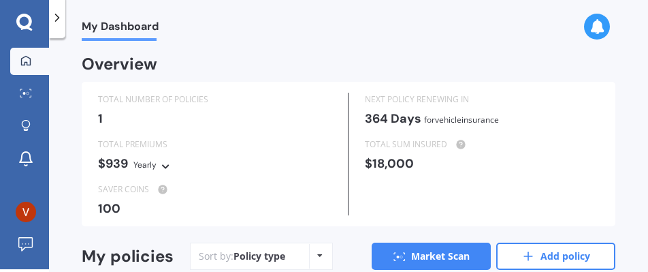
click at [162, 167] on icon at bounding box center [166, 164] width 10 height 8
click at [308, 55] on div "My Dashboard Overview TOTAL NUMBER OF POLICIES 1 NEXT POLICY RENEWING [DATE] fo…" at bounding box center [348, 156] width 599 height 231
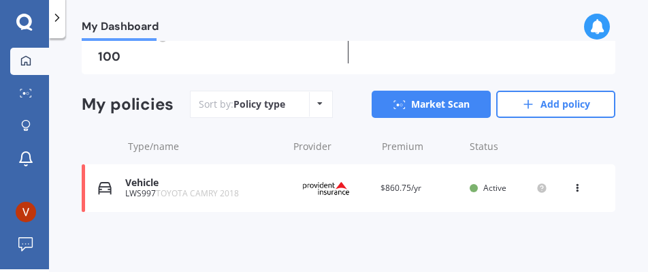
click at [573, 189] on icon at bounding box center [578, 185] width 10 height 8
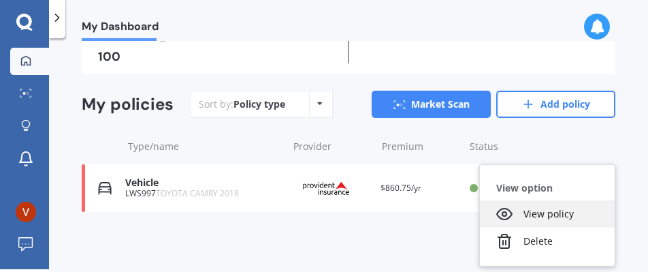
click at [538, 215] on div "View policy" at bounding box center [547, 213] width 135 height 27
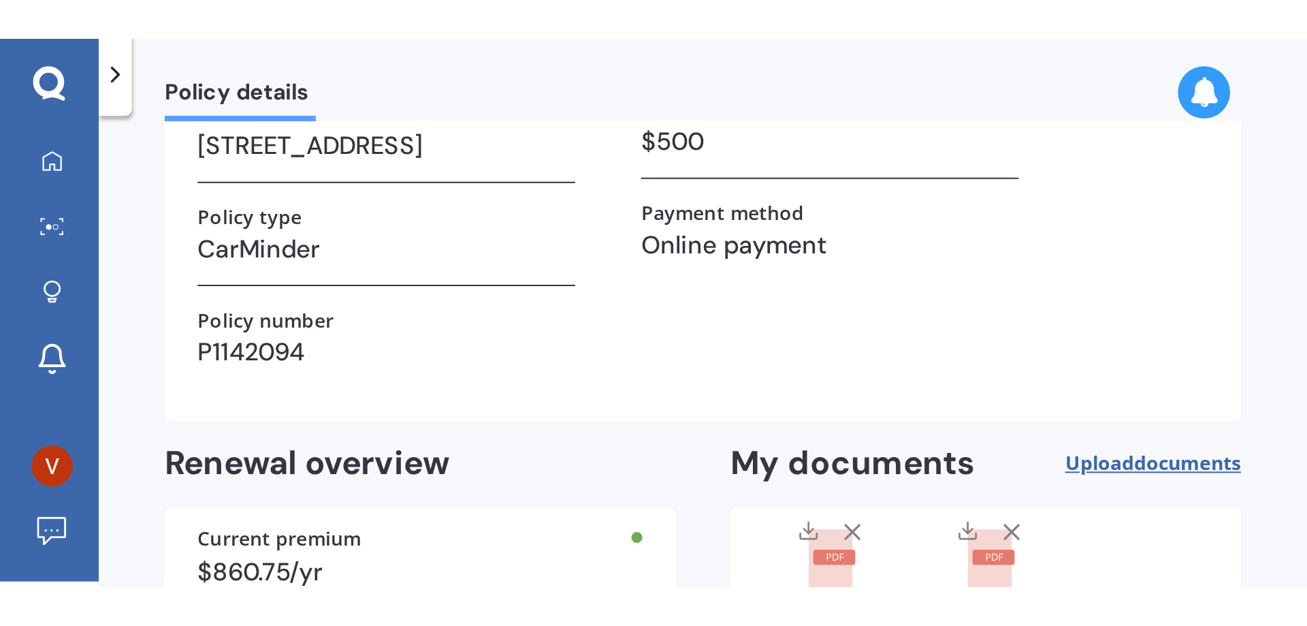
scroll to position [340, 0]
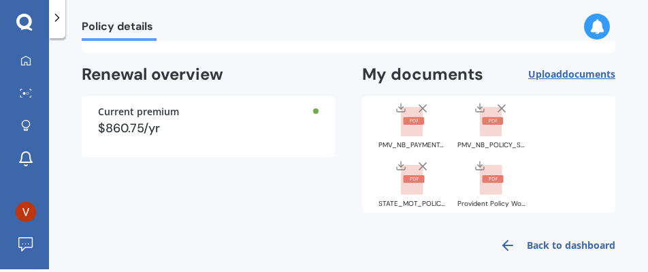
click at [402, 126] on rect at bounding box center [412, 122] width 22 height 30
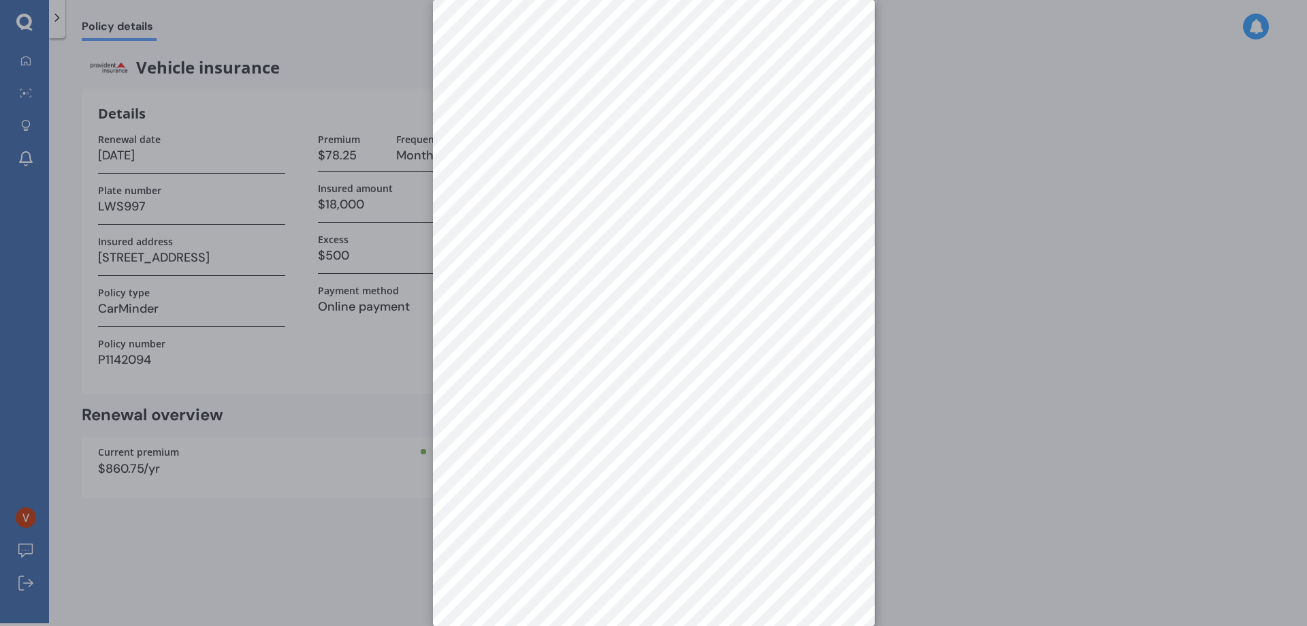
scroll to position [0, 0]
click at [338, 125] on div at bounding box center [653, 313] width 1307 height 626
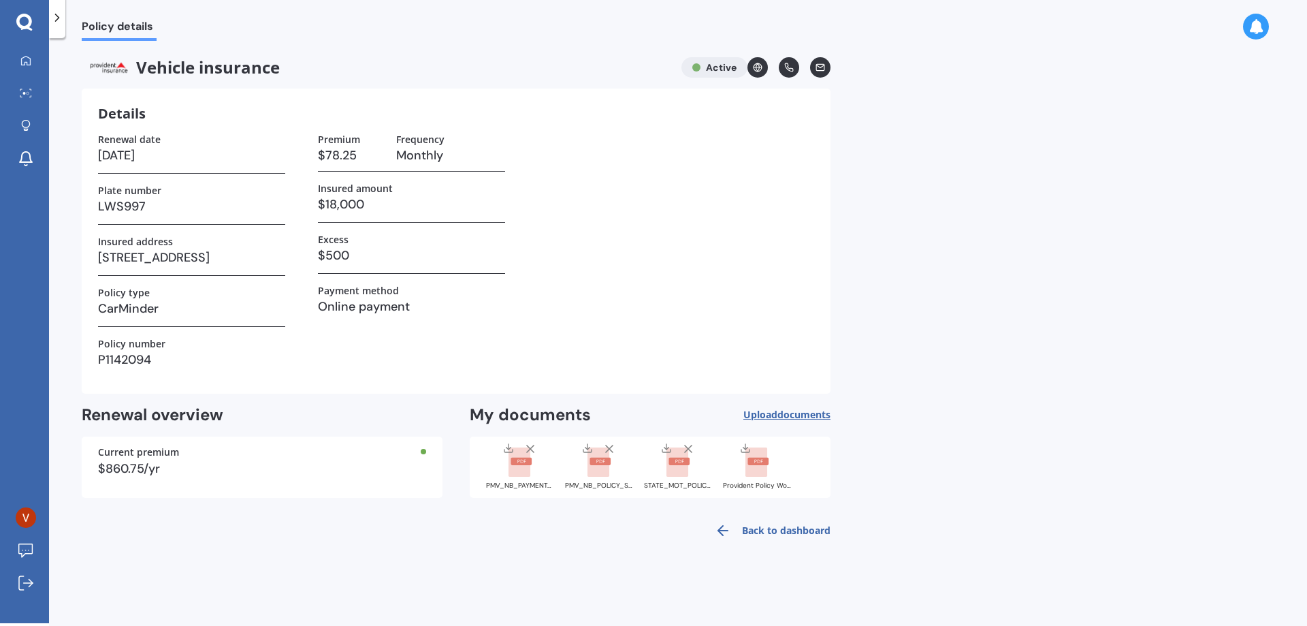
click at [599, 271] on rect at bounding box center [600, 461] width 21 height 7
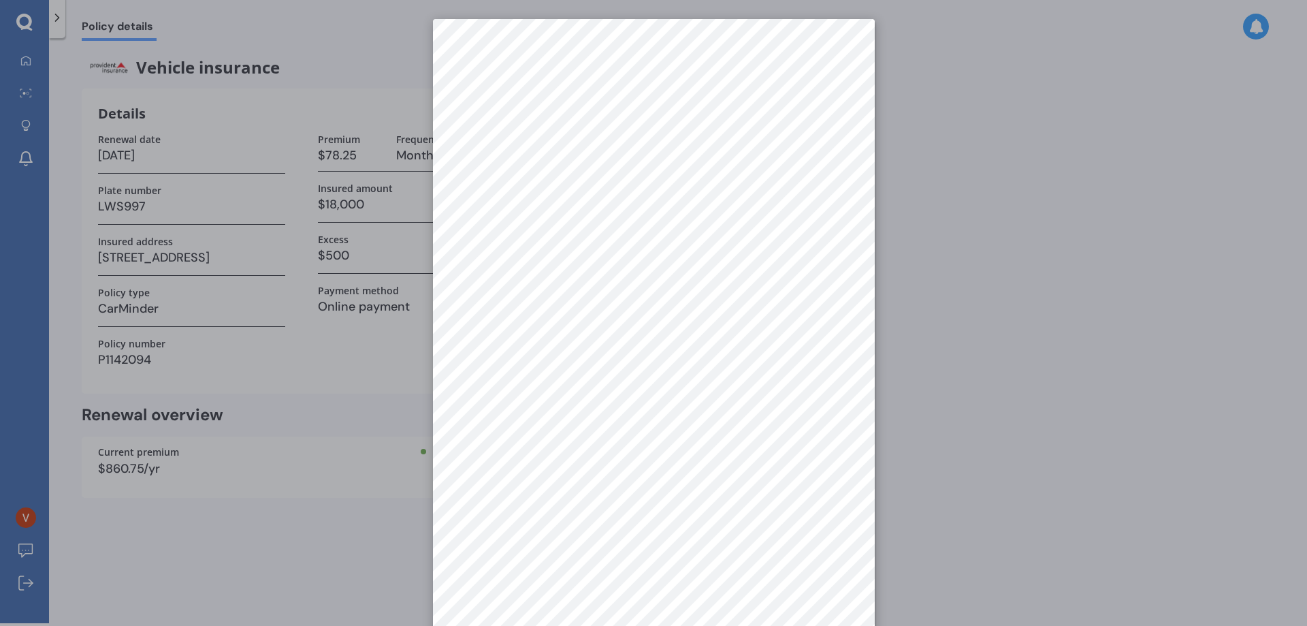
scroll to position [3, 0]
drag, startPoint x: 274, startPoint y: 205, endPoint x: 283, endPoint y: 202, distance: 8.6
click at [275, 205] on div at bounding box center [653, 313] width 1307 height 626
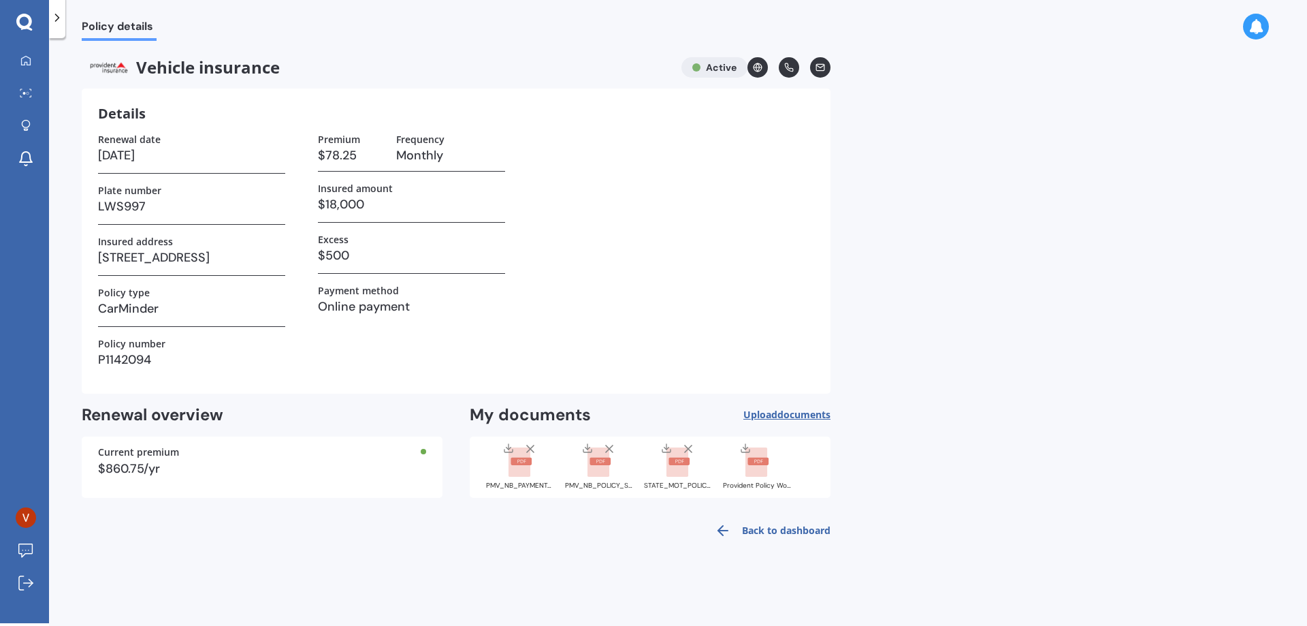
click at [648, 271] on rect at bounding box center [758, 461] width 21 height 7
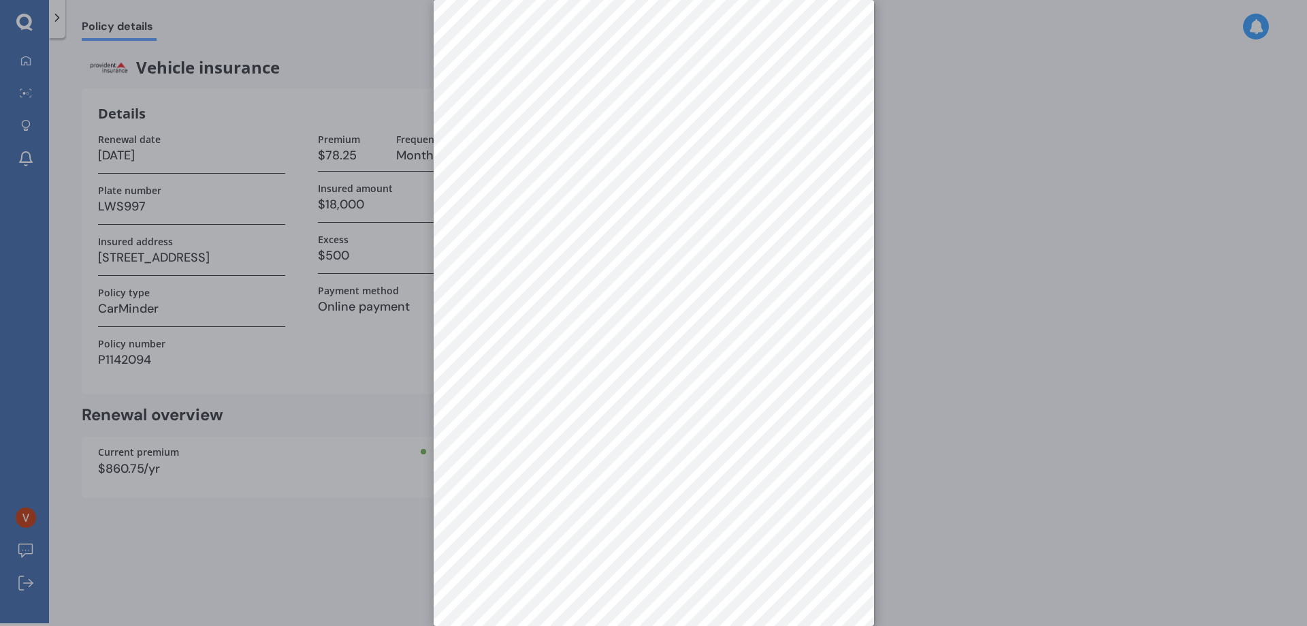
scroll to position [0, 0]
drag, startPoint x: 262, startPoint y: 249, endPoint x: 273, endPoint y: 246, distance: 11.1
click at [264, 249] on div at bounding box center [653, 313] width 1307 height 626
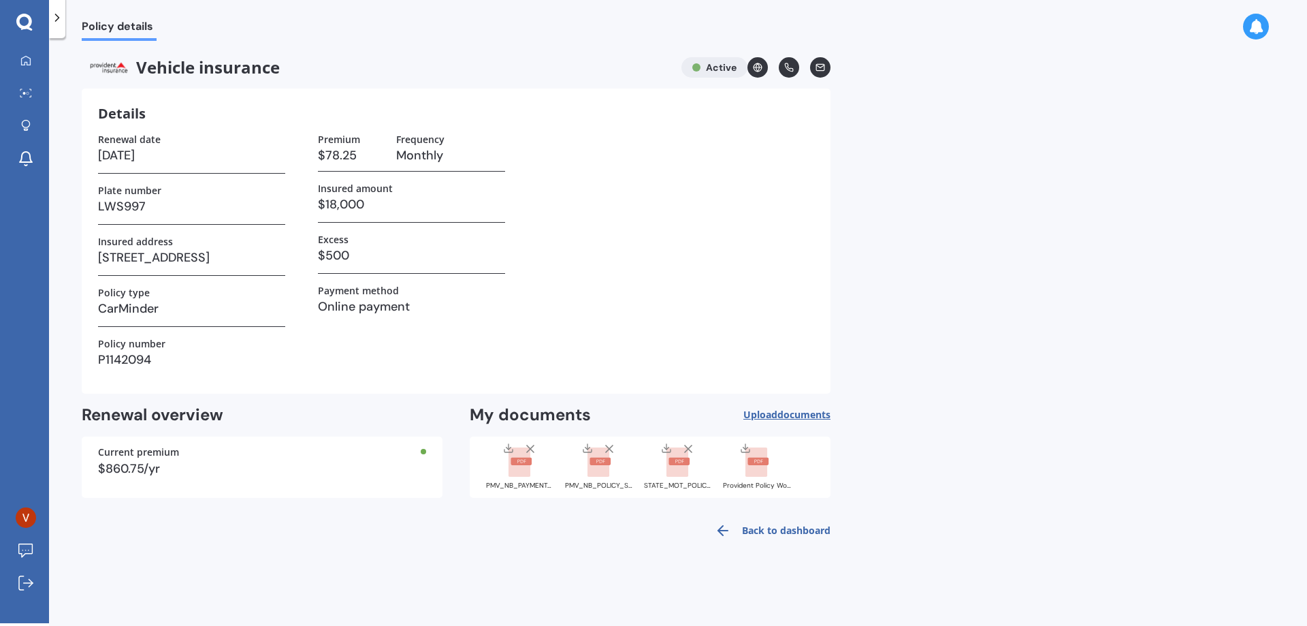
click at [510, 271] on rect at bounding box center [520, 462] width 22 height 30
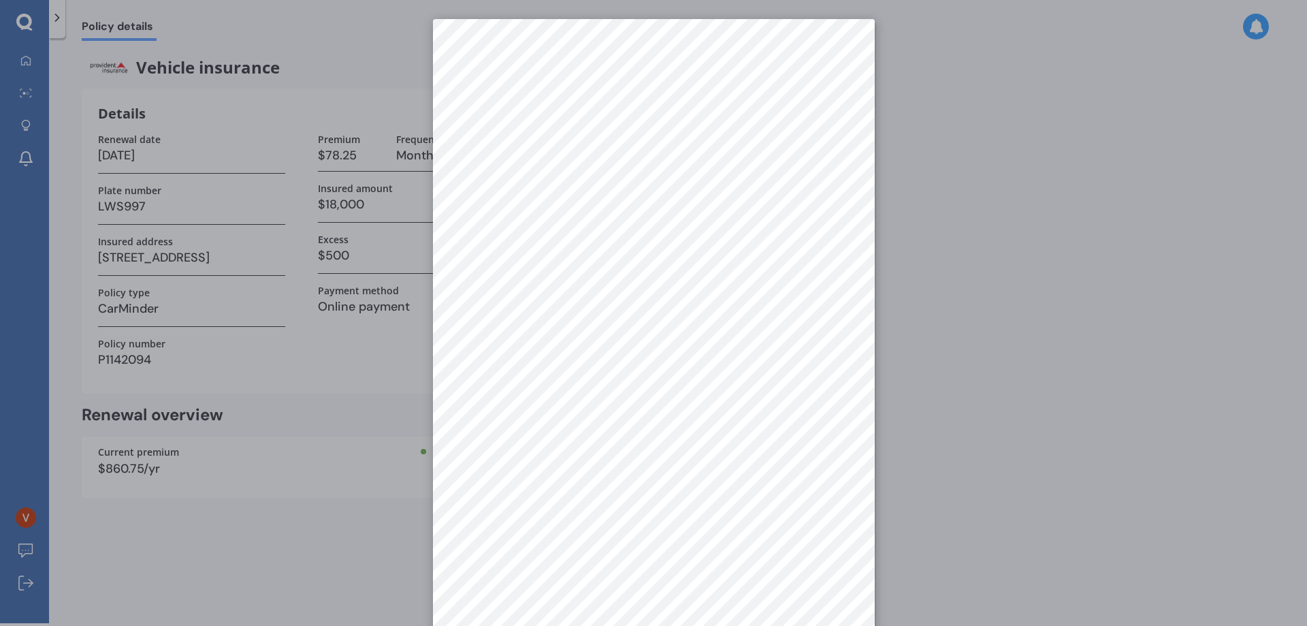
click at [648, 204] on div at bounding box center [653, 313] width 1307 height 626
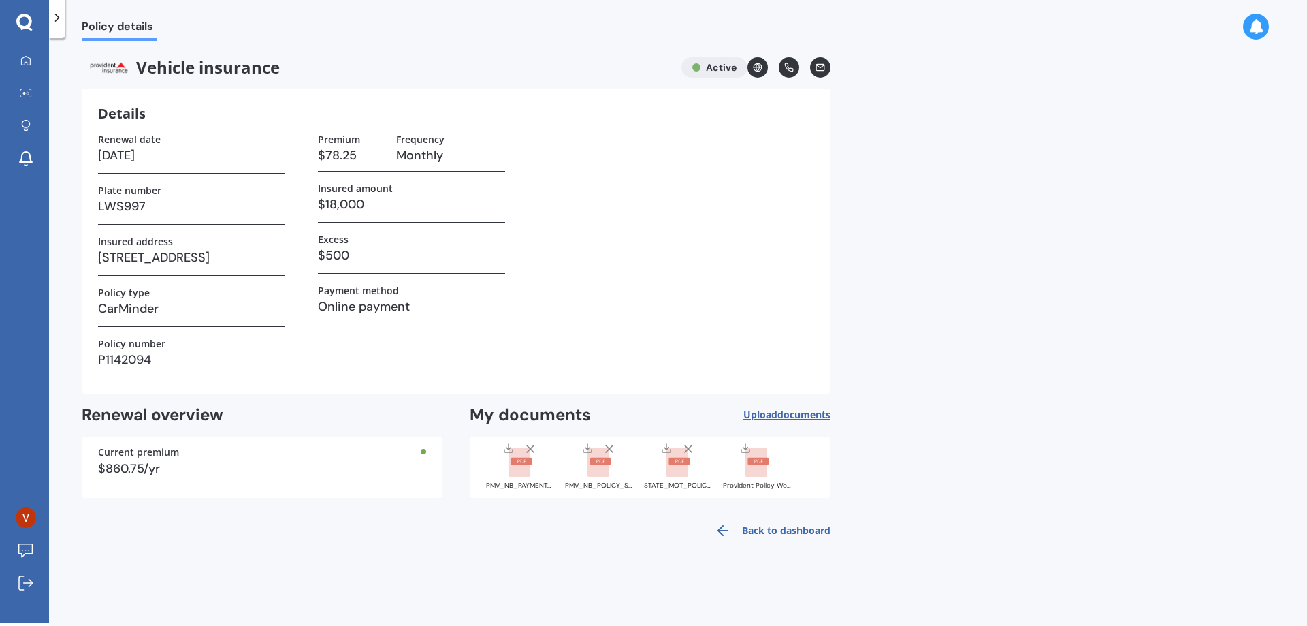
click at [513, 271] on div at bounding box center [508, 450] width 11 height 14
click at [603, 271] on div at bounding box center [610, 450] width 14 height 17
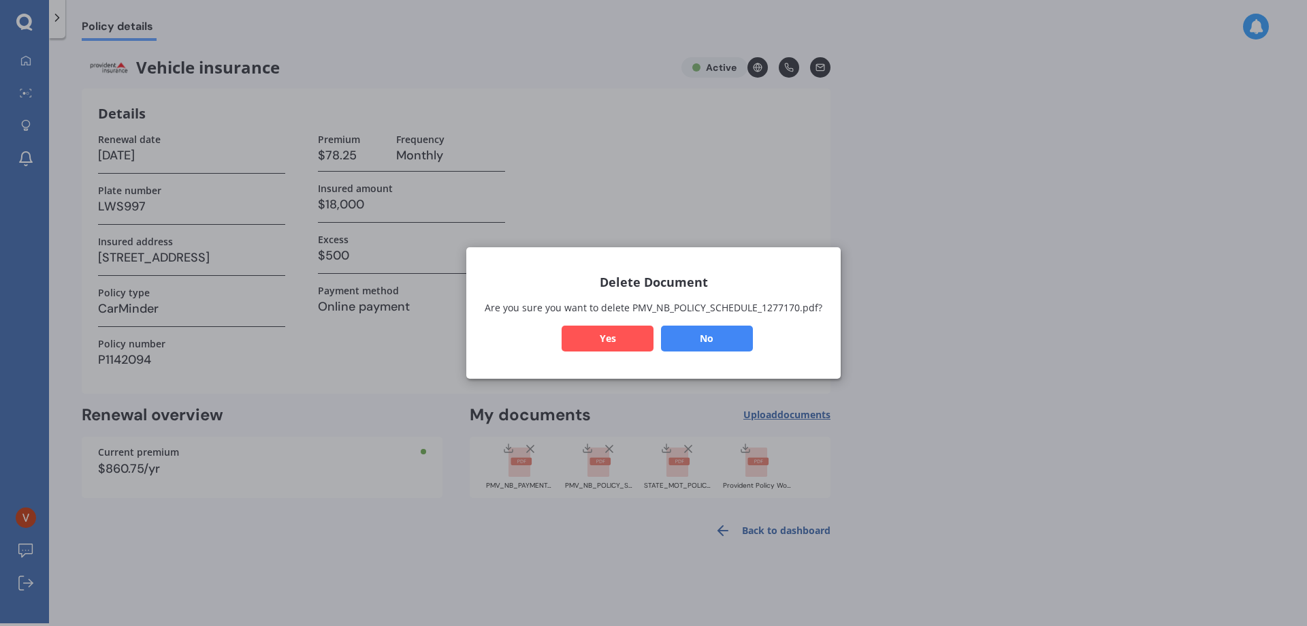
drag, startPoint x: 723, startPoint y: 340, endPoint x: 716, endPoint y: 341, distance: 6.8
click at [648, 271] on button "No" at bounding box center [707, 338] width 92 height 26
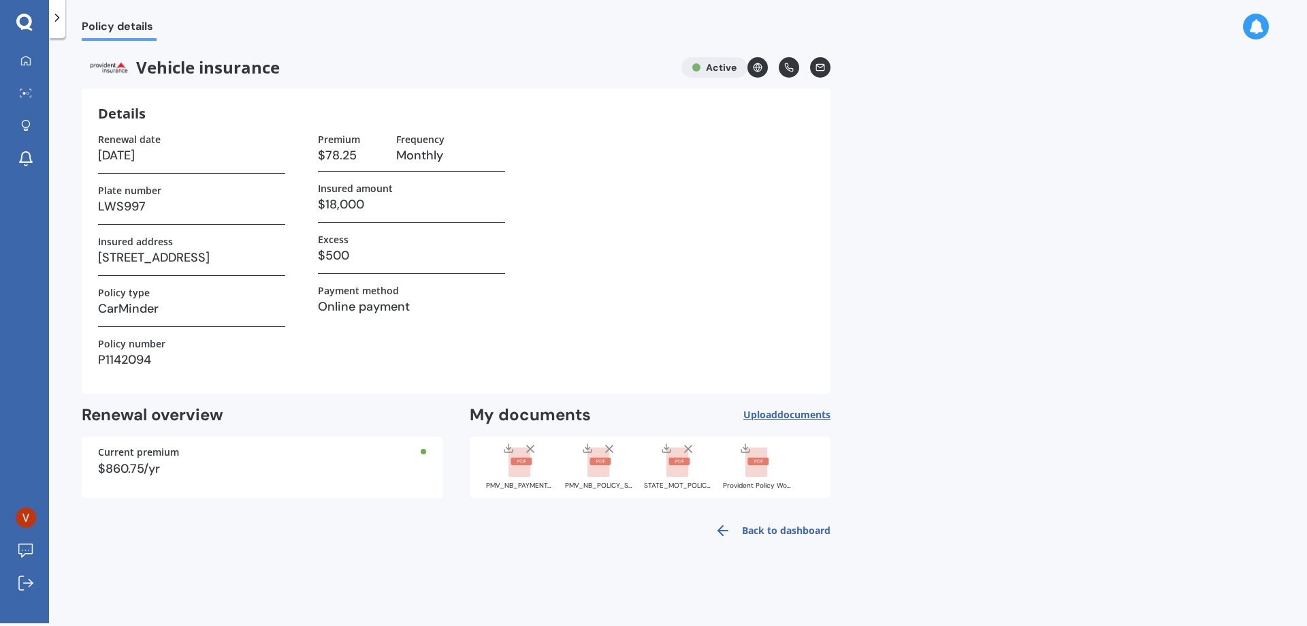
click at [586, 271] on icon at bounding box center [587, 448] width 11 height 11
